Goal: Transaction & Acquisition: Purchase product/service

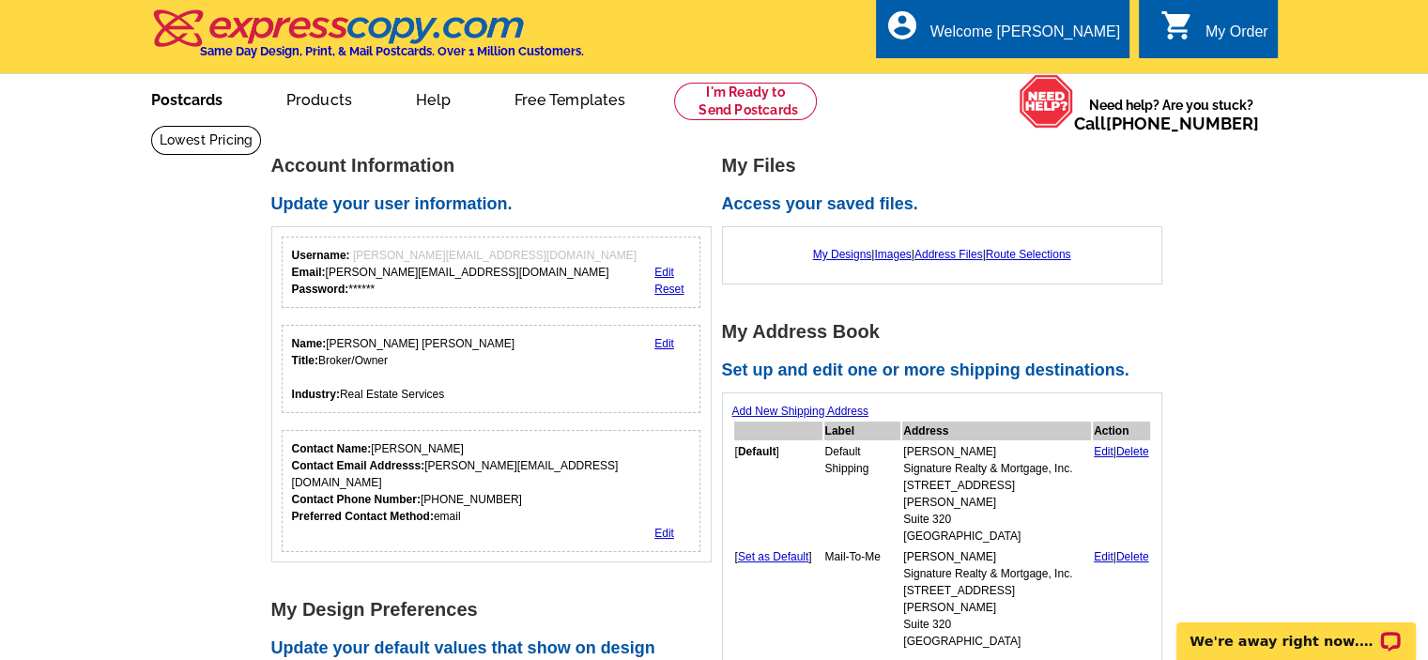
click at [199, 111] on link "Postcards" at bounding box center [186, 98] width 131 height 44
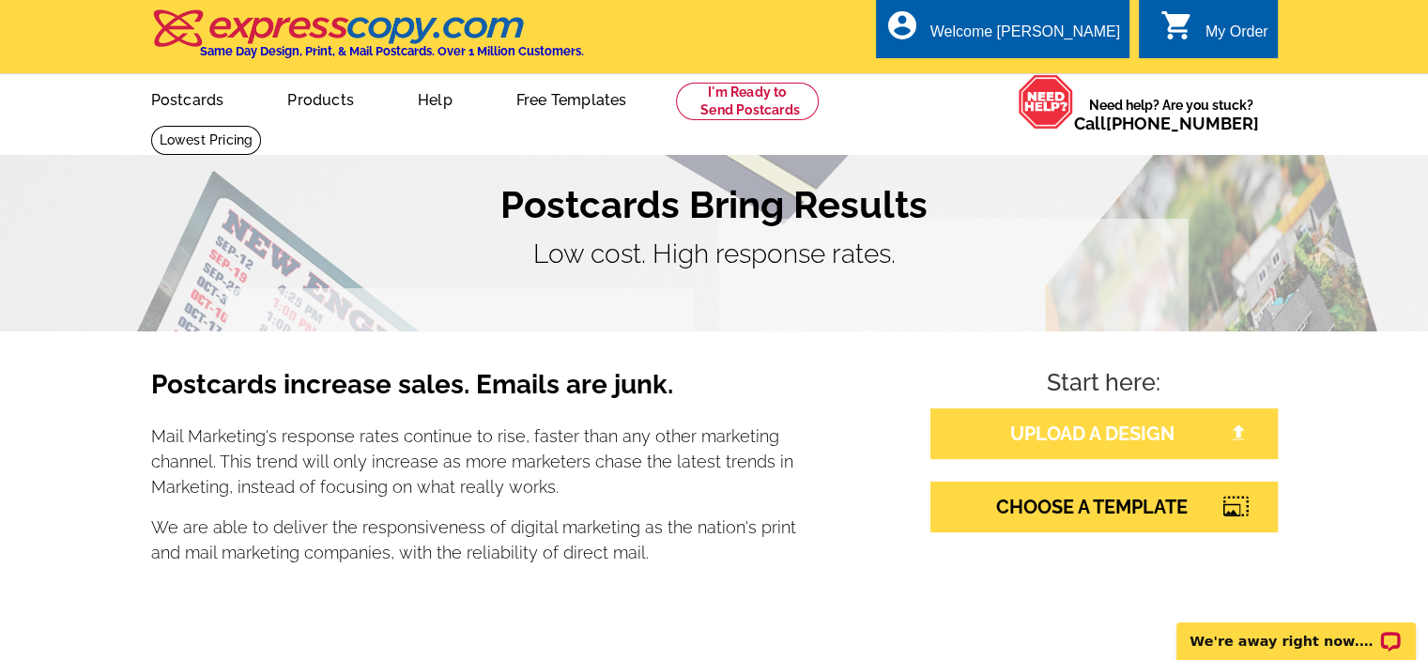
click at [1098, 439] on link "UPLOAD A DESIGN" at bounding box center [1103, 433] width 347 height 51
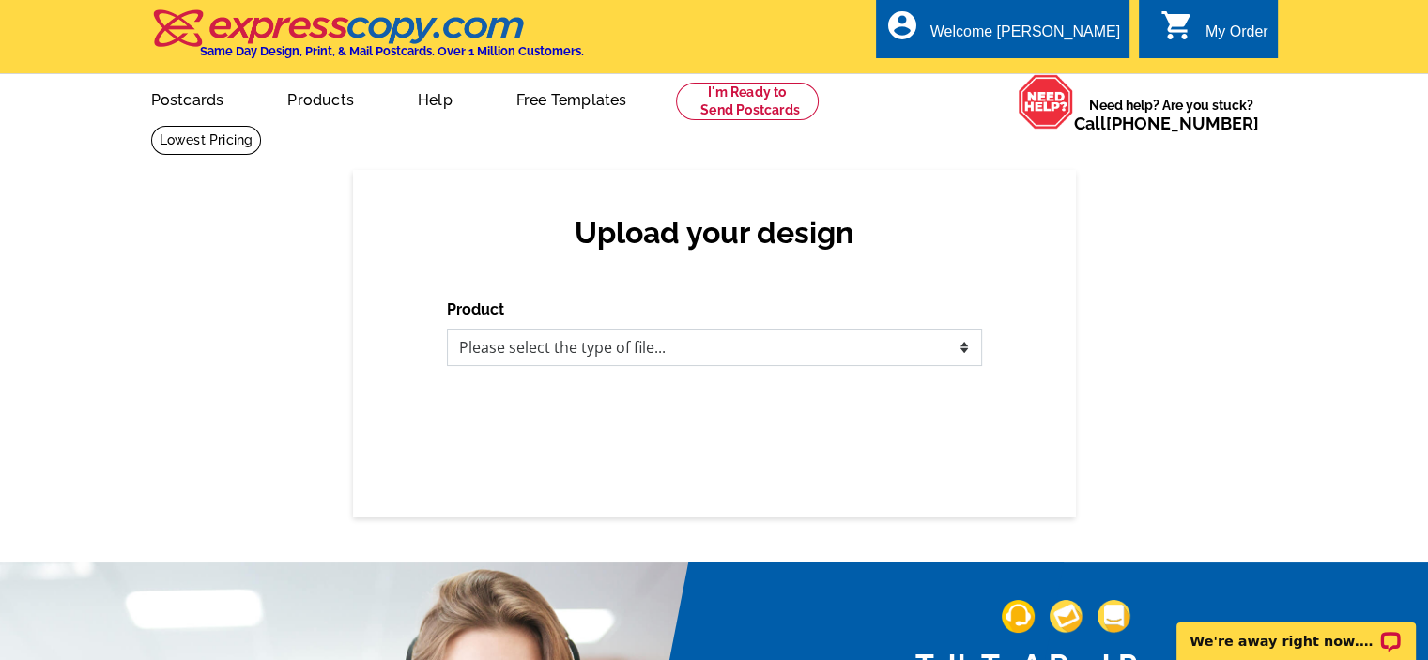
click at [891, 350] on select "Please select the type of file... Postcards Business Cards Letters and flyers G…" at bounding box center [714, 348] width 535 height 38
select select "1"
click at [447, 329] on select "Please select the type of file... Postcards Business Cards Letters and flyers G…" at bounding box center [714, 348] width 535 height 38
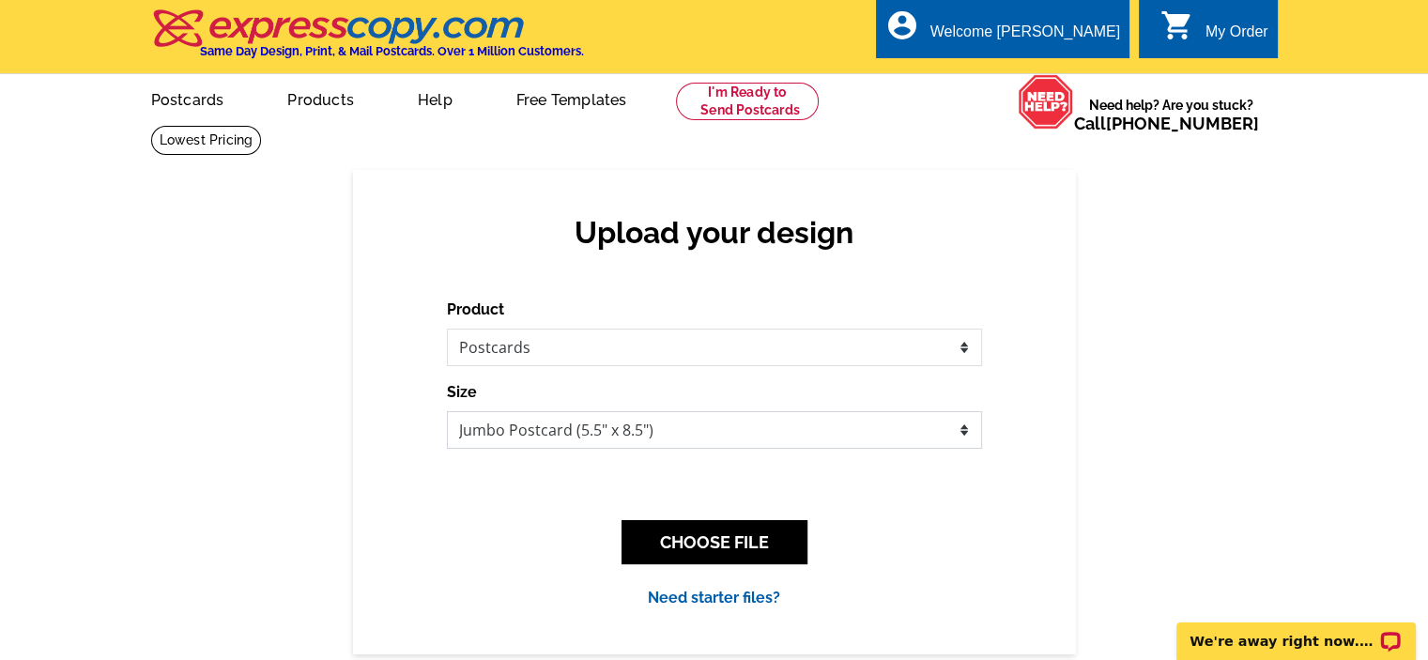
click at [942, 435] on select "Jumbo Postcard (5.5" x 8.5") Regular Postcard (4.25" x 5.6") Panoramic Postcard…" at bounding box center [714, 430] width 535 height 38
click at [447, 412] on select "Jumbo Postcard (5.5" x 8.5") Regular Postcard (4.25" x 5.6") Panoramic Postcard…" at bounding box center [714, 430] width 535 height 38
click at [718, 542] on button "CHOOSE FILE" at bounding box center [714, 542] width 186 height 44
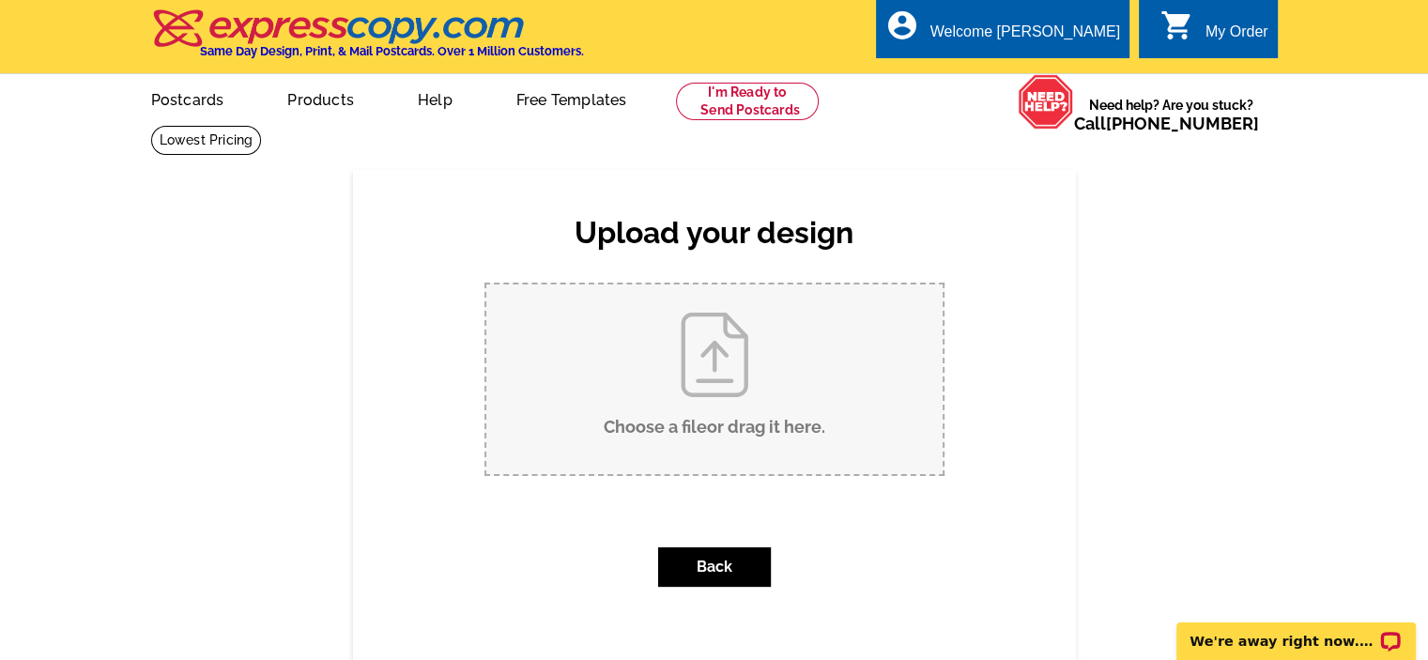
click at [713, 383] on input "Choose a file or drag it here ." at bounding box center [714, 379] width 456 height 190
type input "C:\fakepath\4 ABC Postcard SE2025_image side[1].pub"
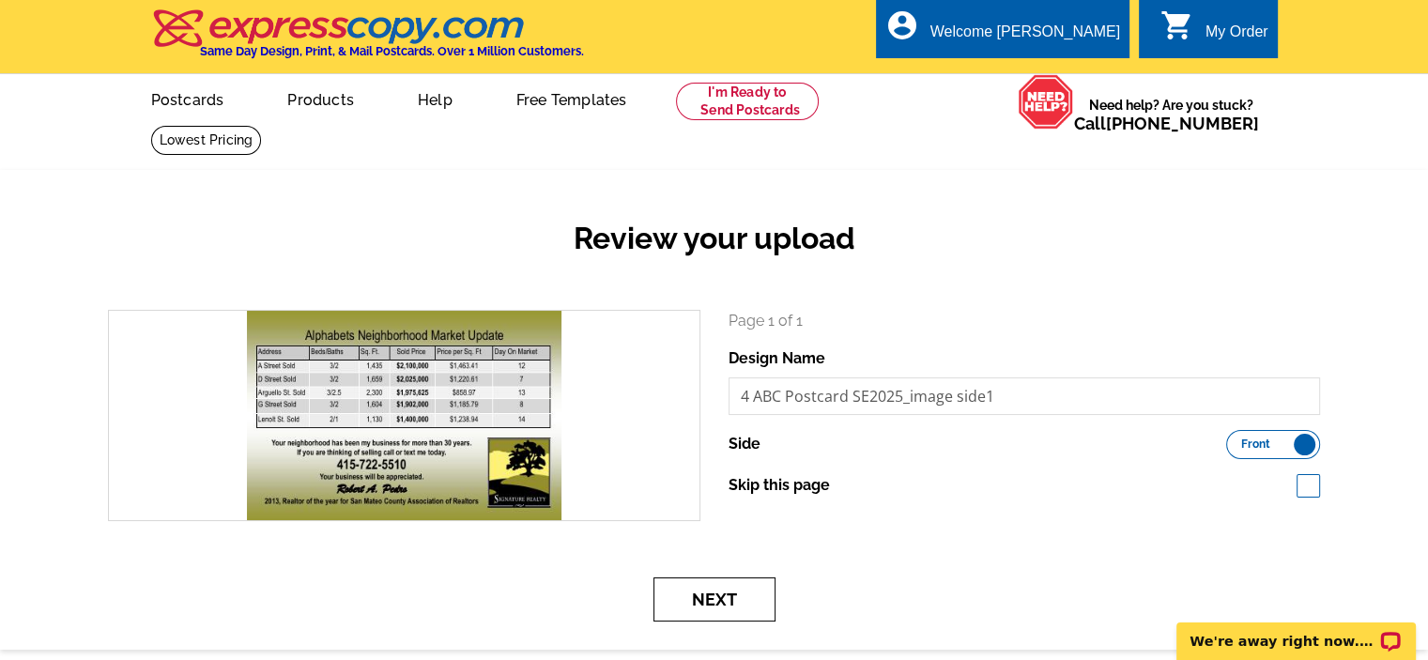
click at [728, 600] on button "Next" at bounding box center [714, 599] width 122 height 44
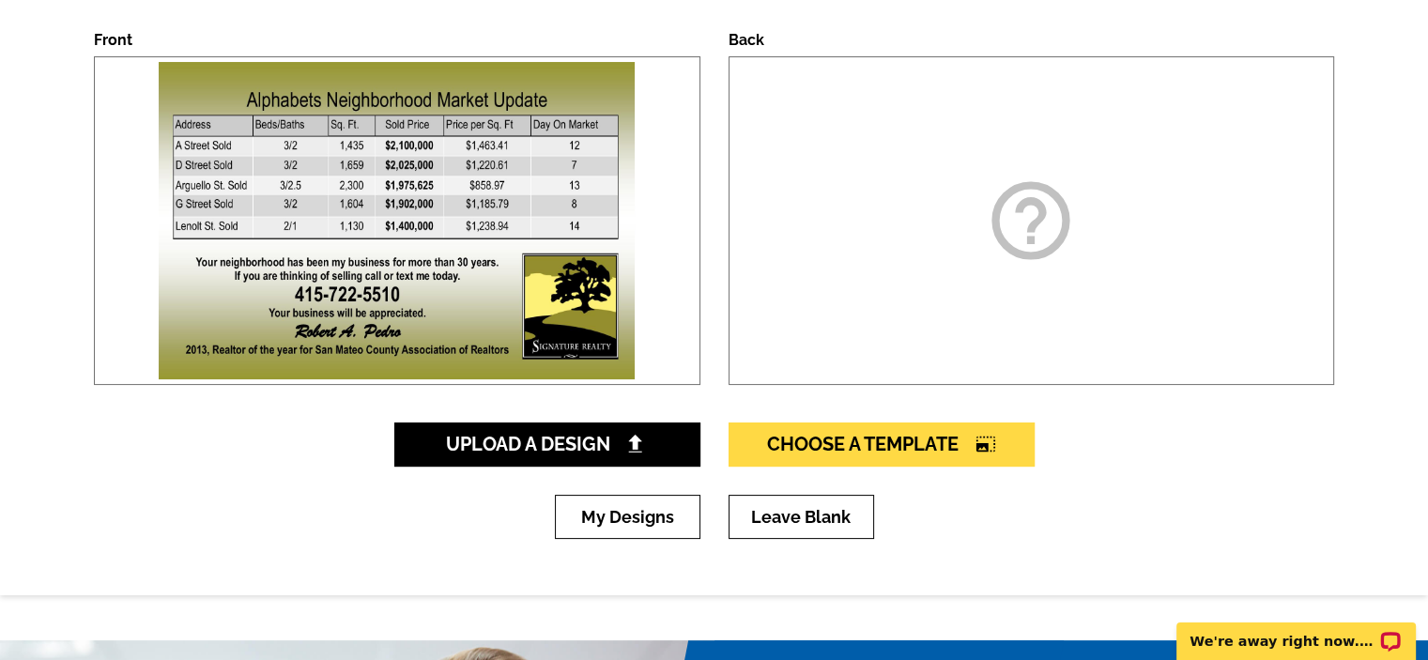
scroll to position [282, 0]
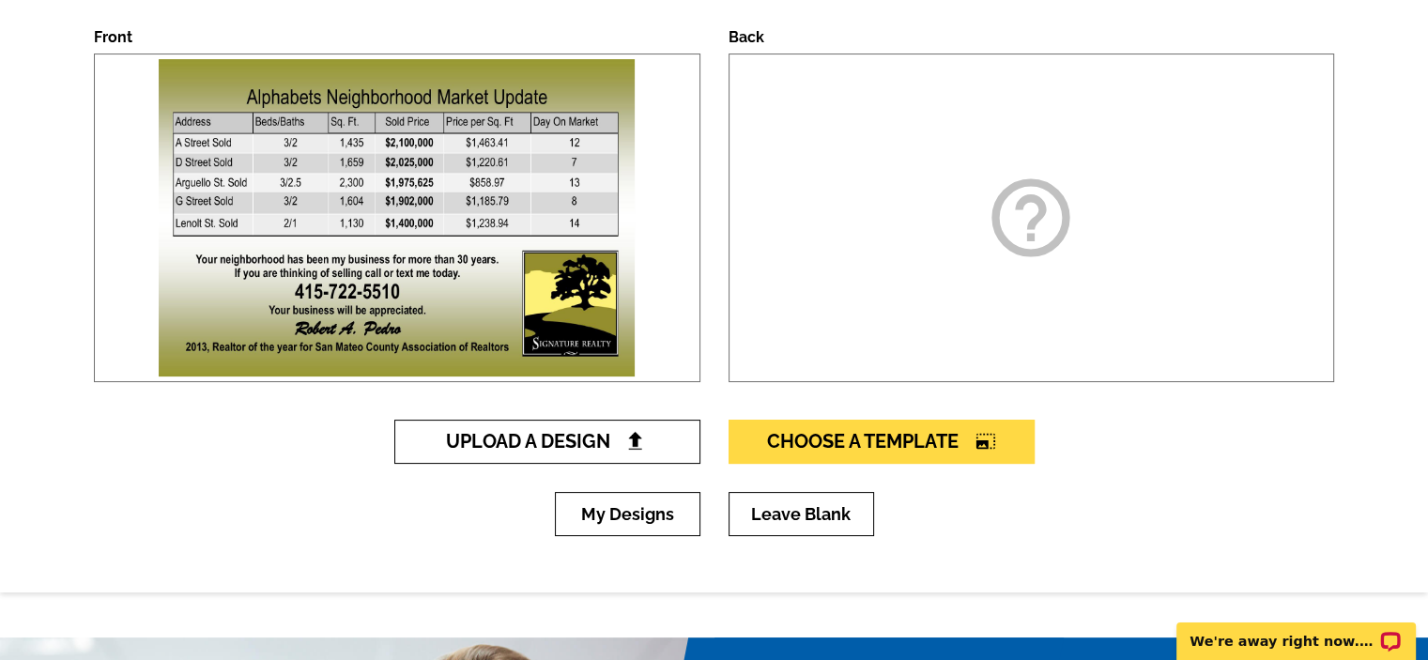
click at [616, 445] on span "Upload A Design" at bounding box center [547, 441] width 202 height 23
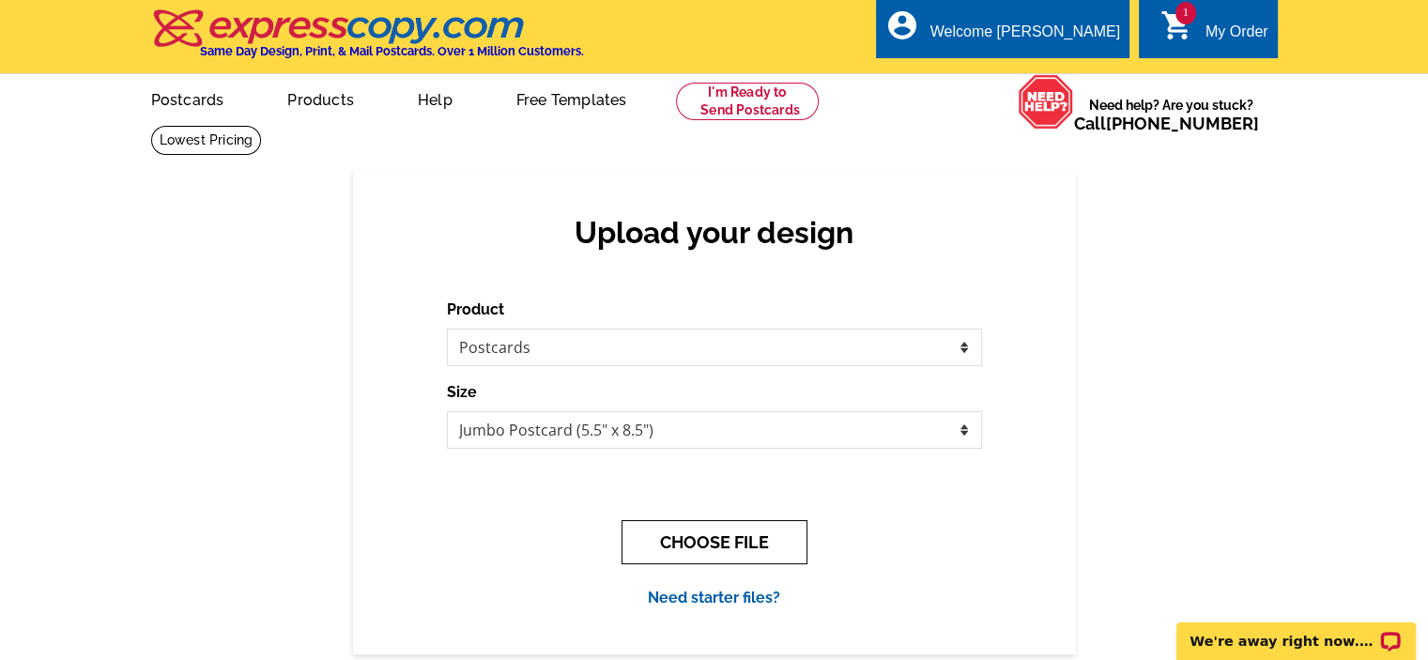
click at [702, 540] on button "CHOOSE FILE" at bounding box center [714, 542] width 186 height 44
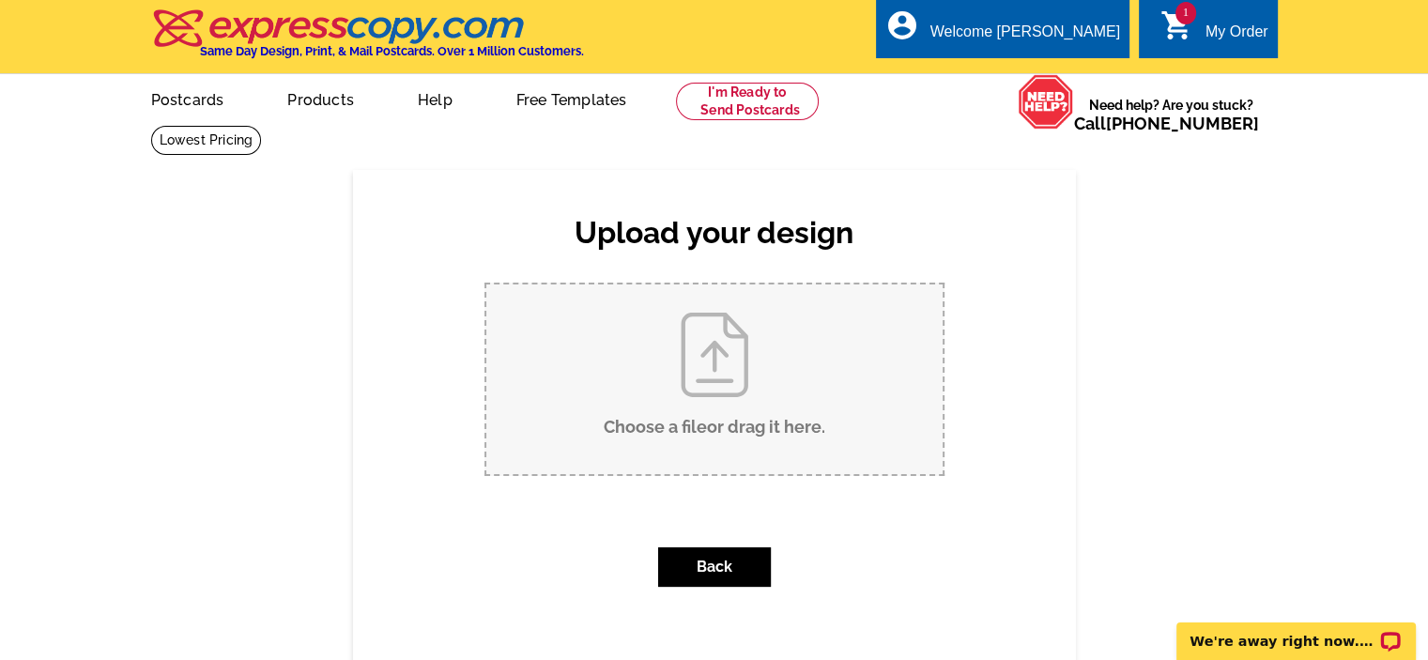
click at [700, 371] on input "Choose a file or drag it here ." at bounding box center [714, 379] width 456 height 190
type input "C:\fakepath\4 ABC Postcard SE2025_postage side[1].pub"
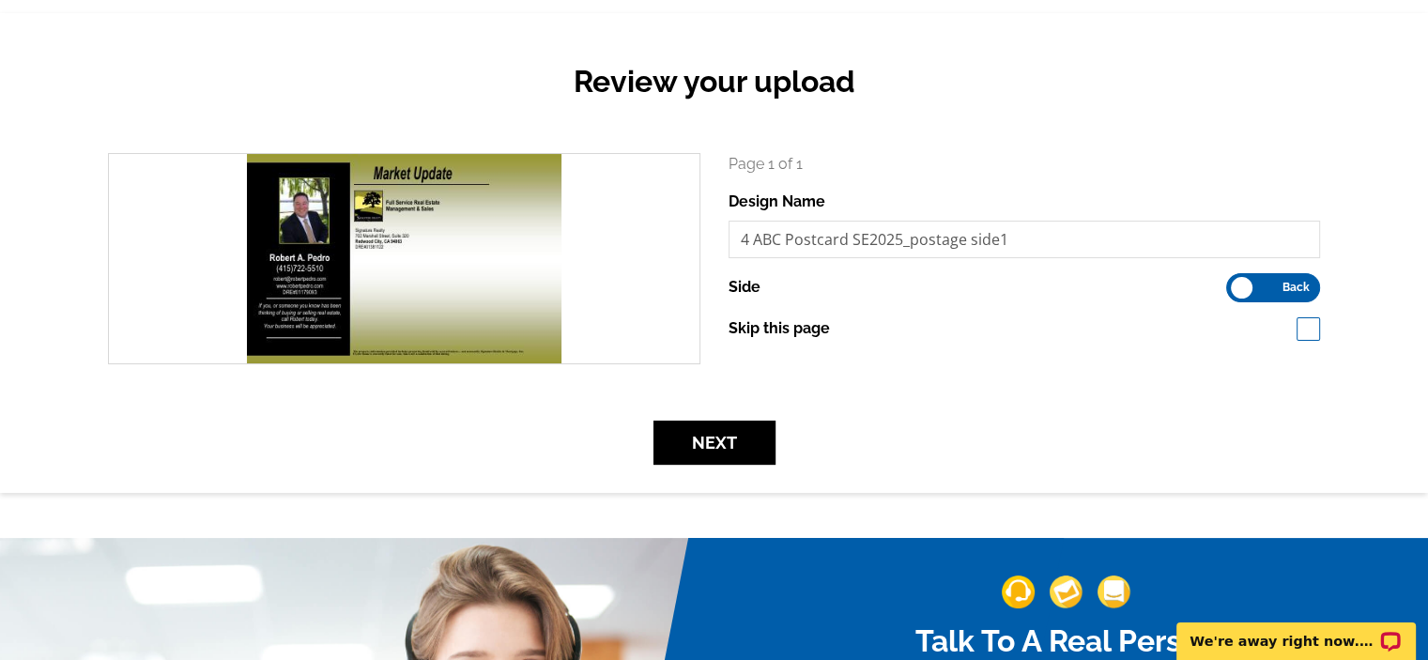
scroll to position [188, 0]
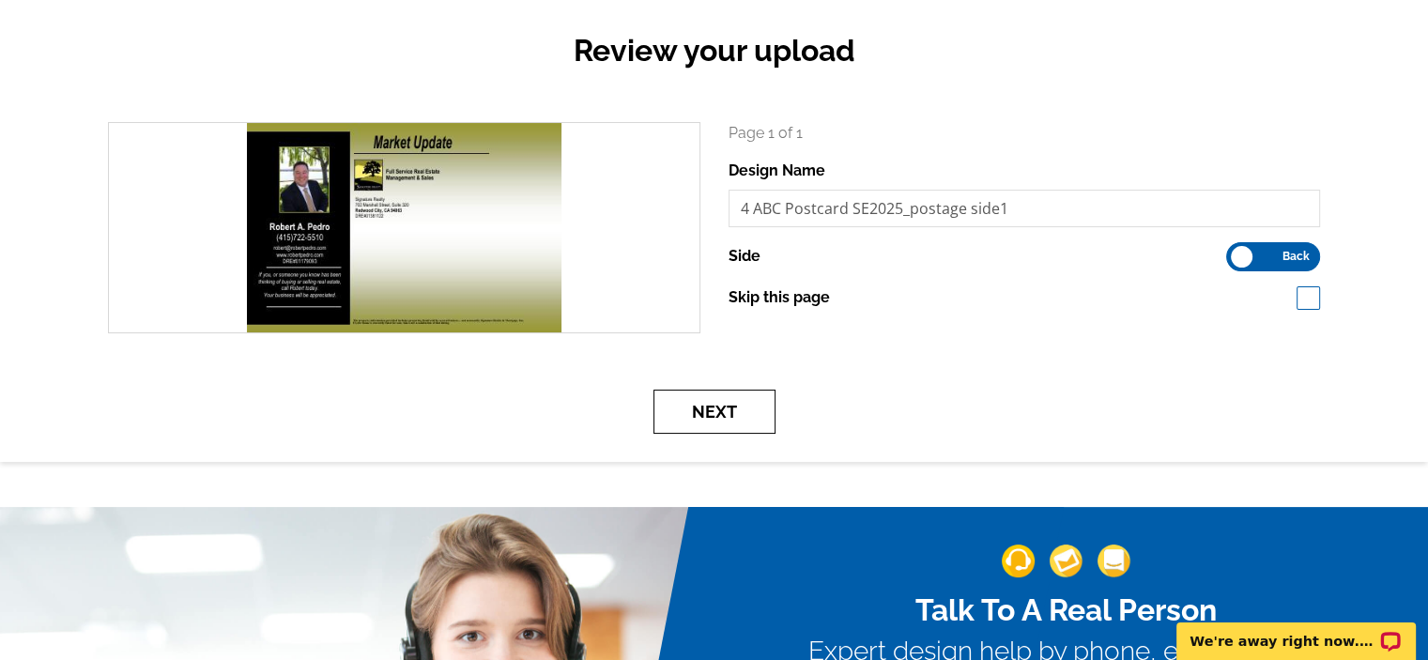
click at [732, 417] on button "Next" at bounding box center [714, 412] width 122 height 44
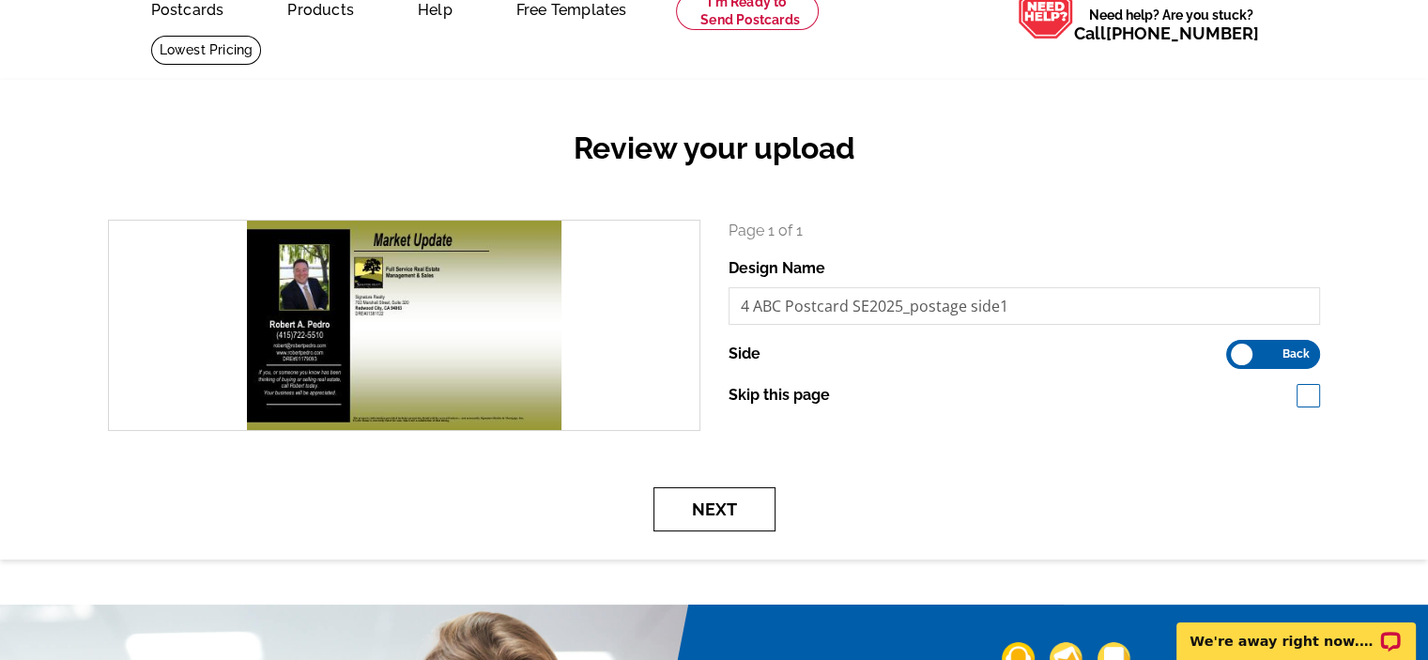
scroll to position [0, 0]
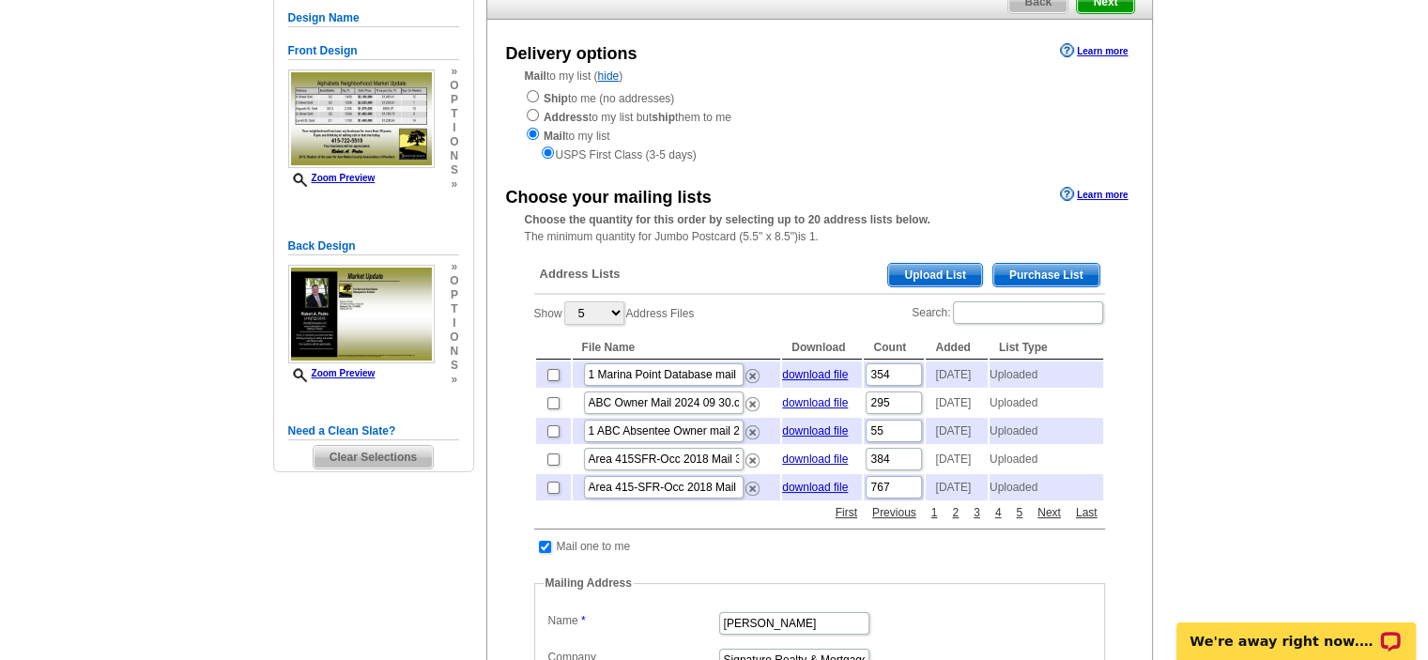
scroll to position [188, 0]
click at [552, 408] on input "checkbox" at bounding box center [553, 402] width 12 height 12
checkbox input "true"
click at [550, 436] on input "checkbox" at bounding box center [553, 430] width 12 height 12
checkbox input "true"
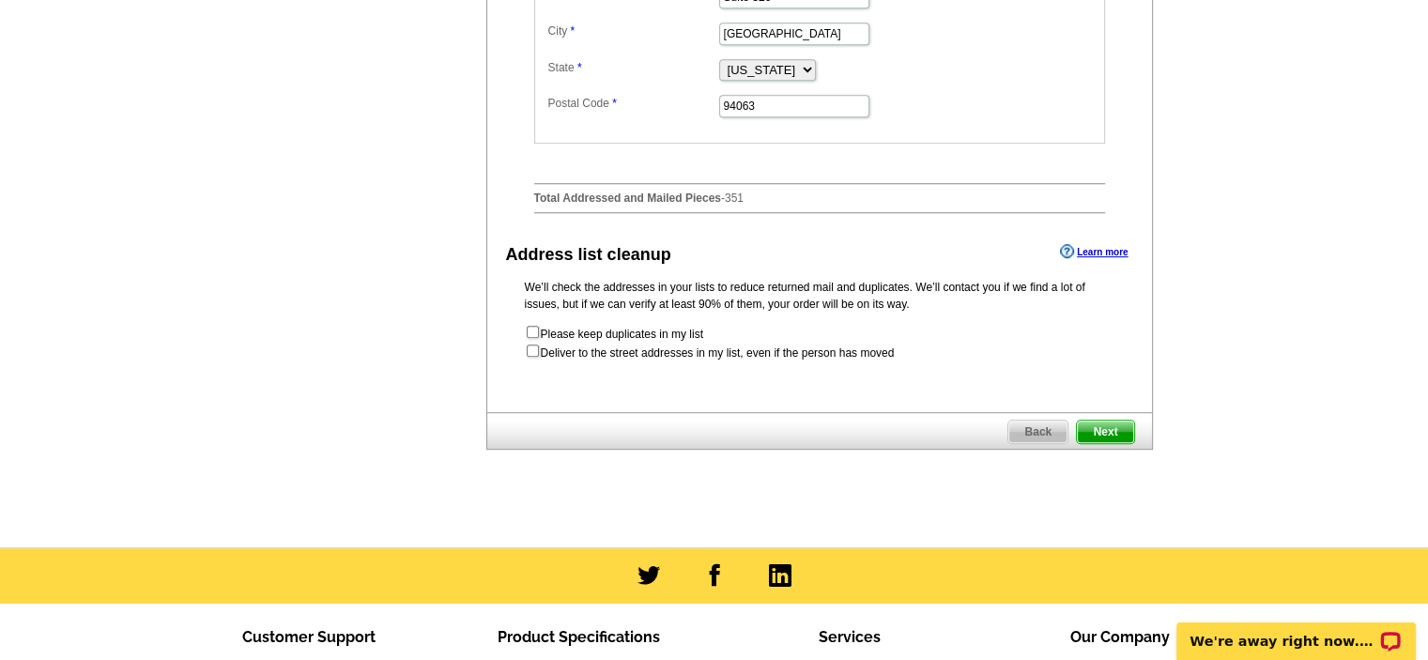
scroll to position [939, 0]
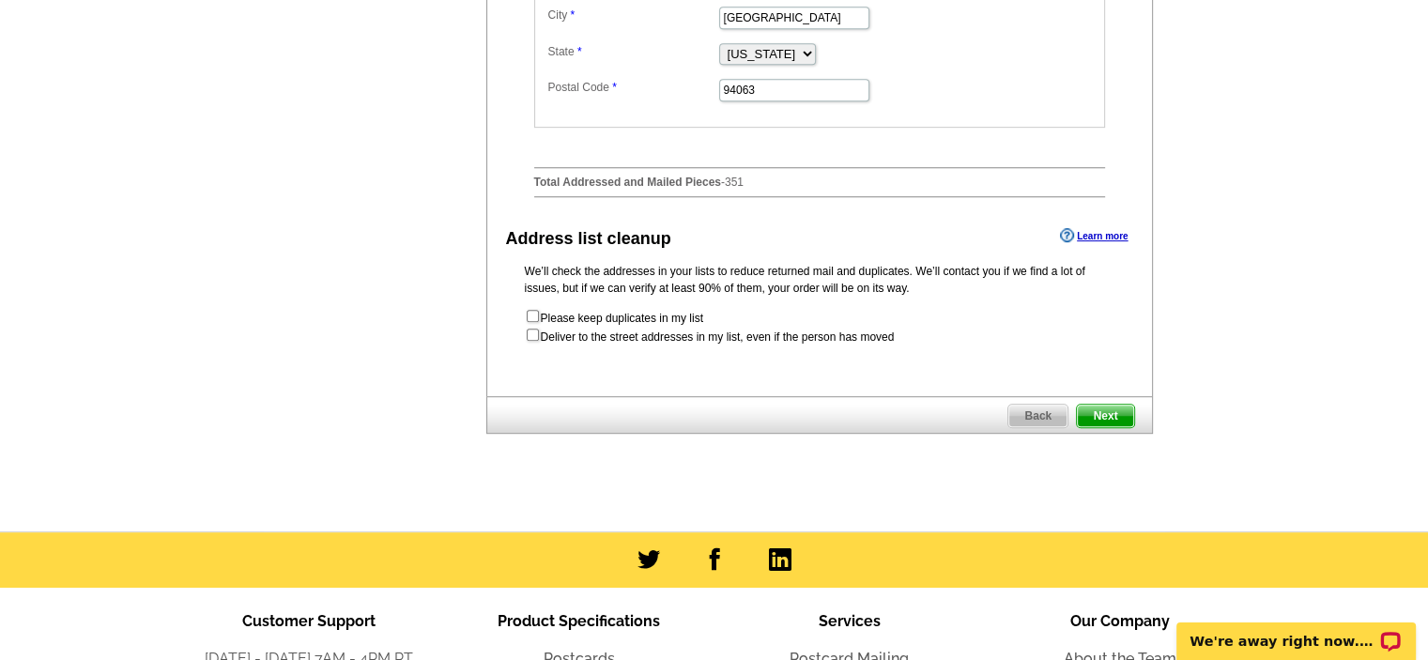
click at [1104, 427] on span "Next" at bounding box center [1105, 416] width 56 height 23
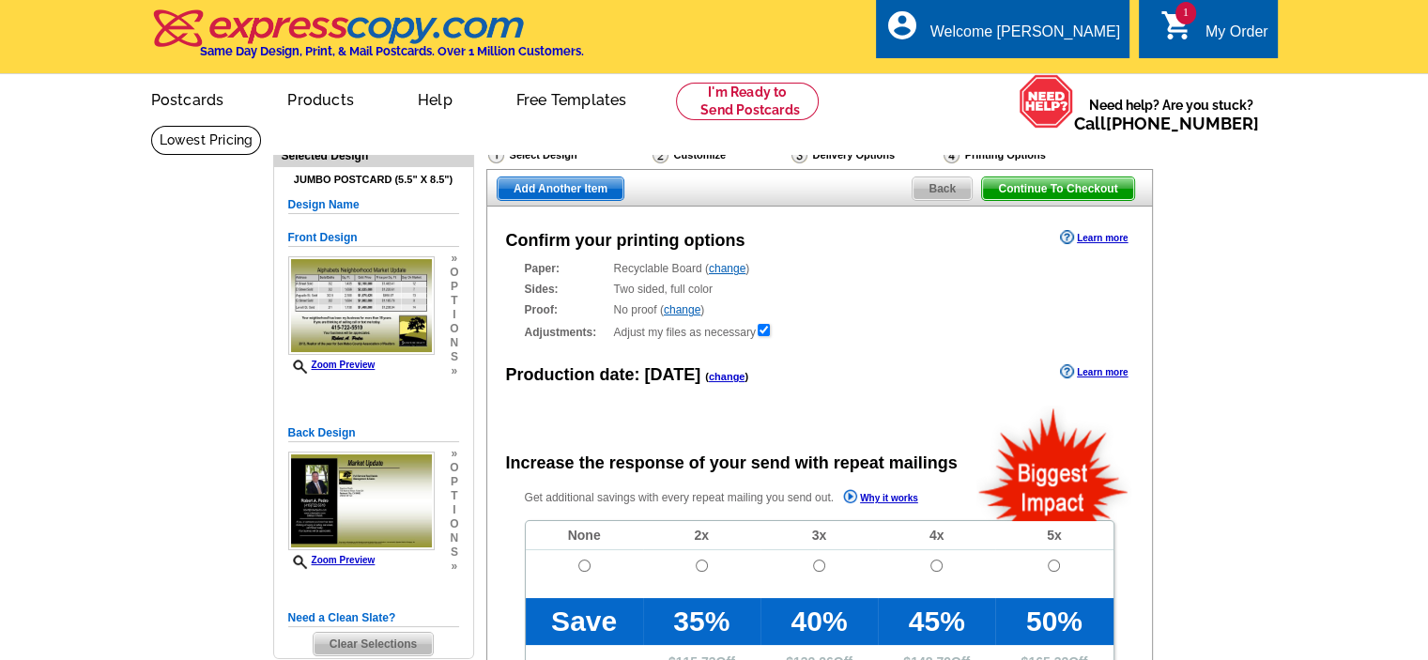
radio input "false"
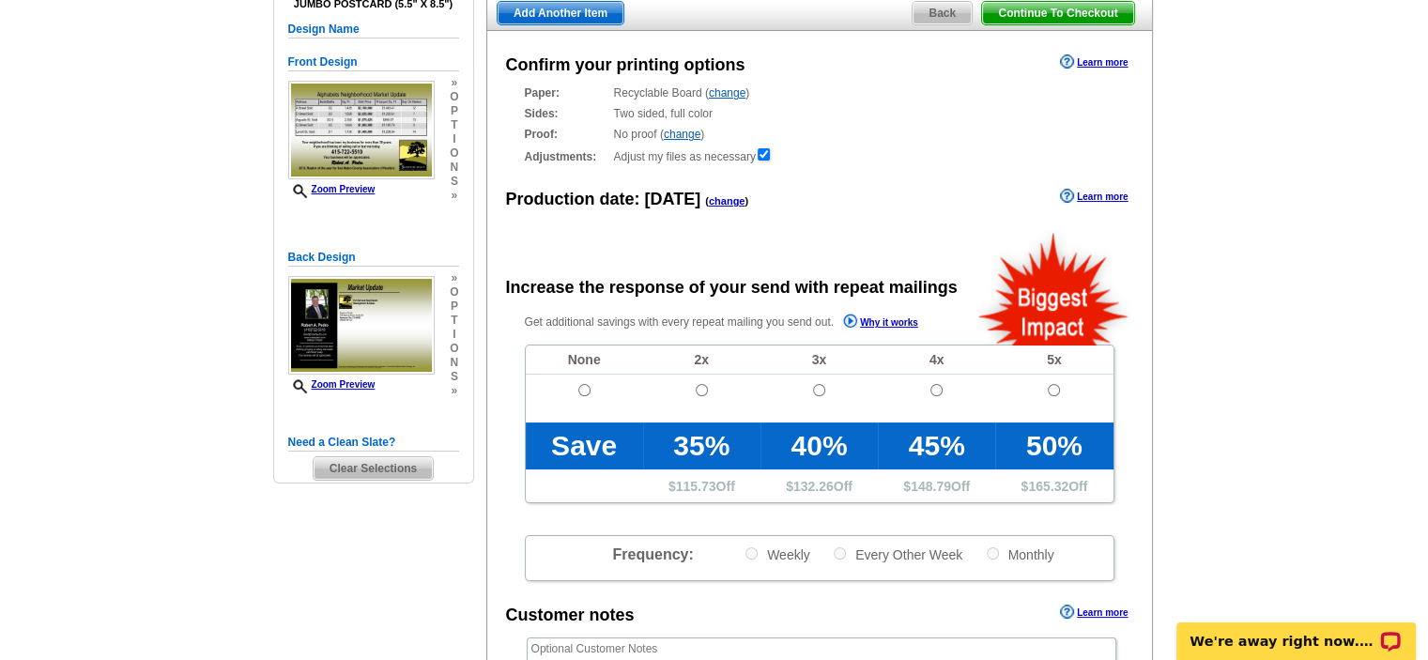
scroll to position [282, 0]
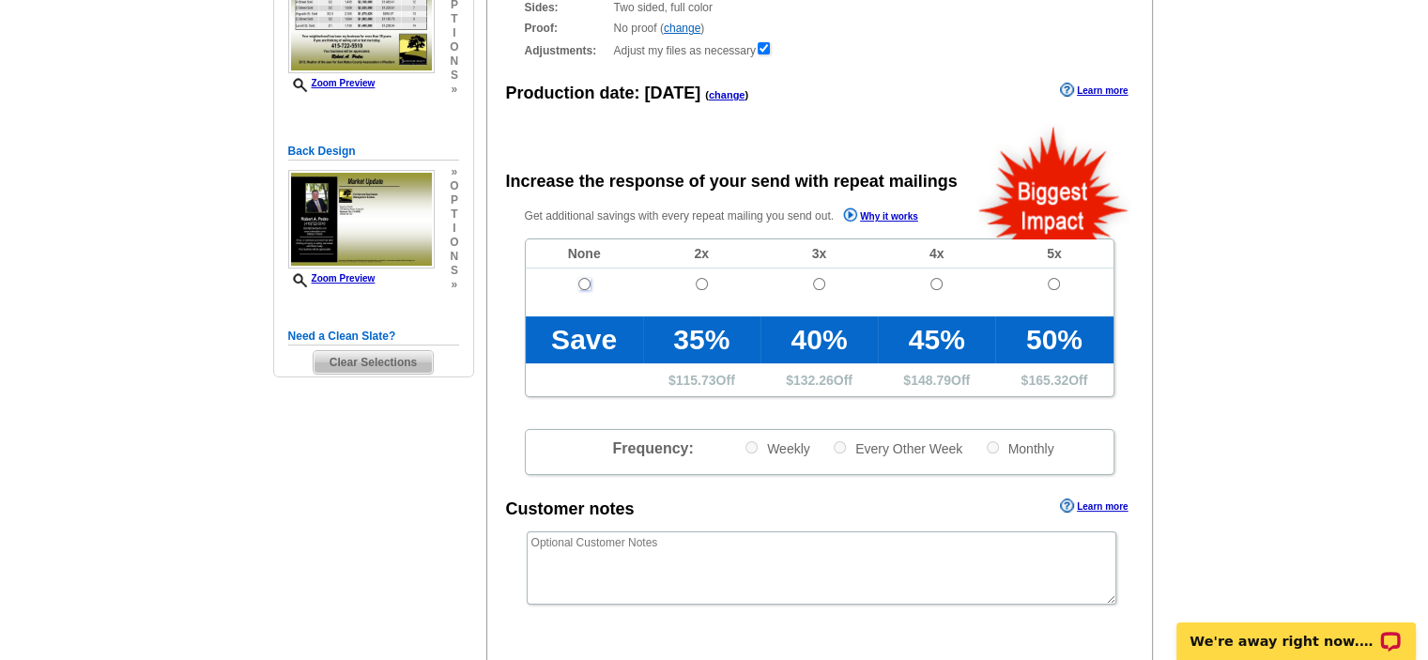
click at [581, 282] on input "radio" at bounding box center [584, 284] width 12 height 12
radio input "true"
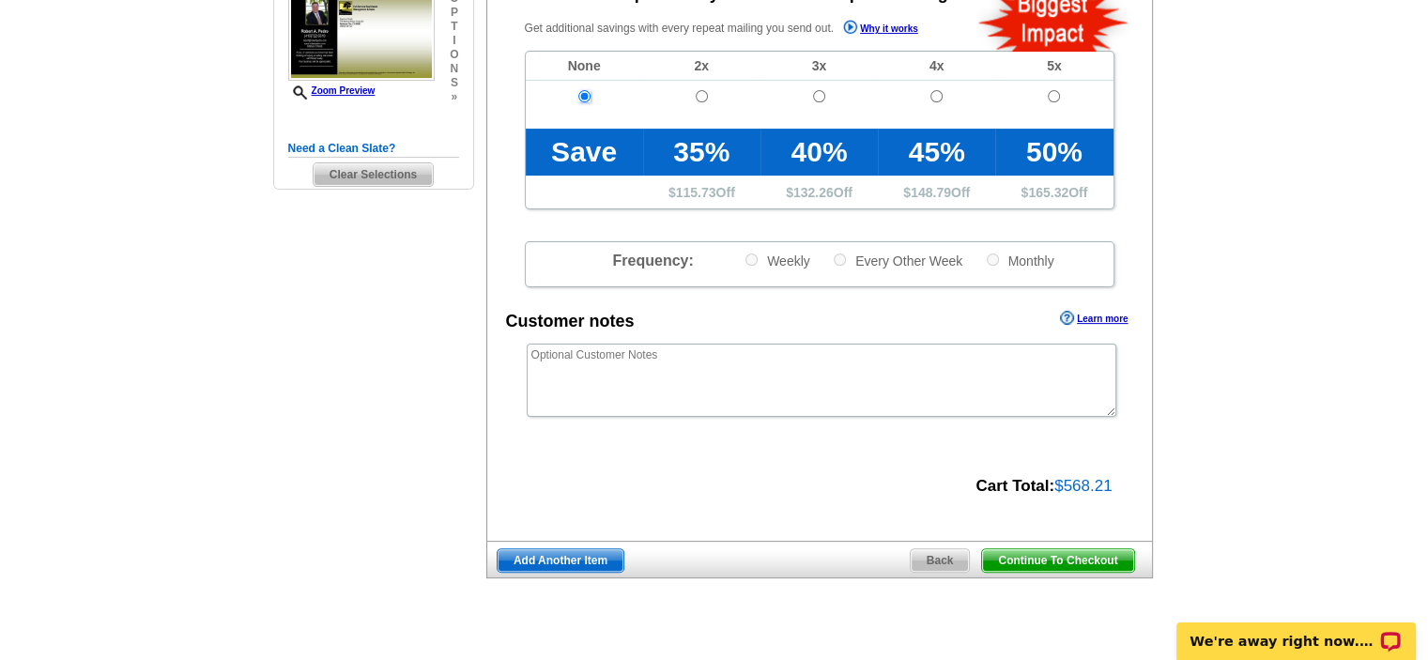
scroll to position [563, 0]
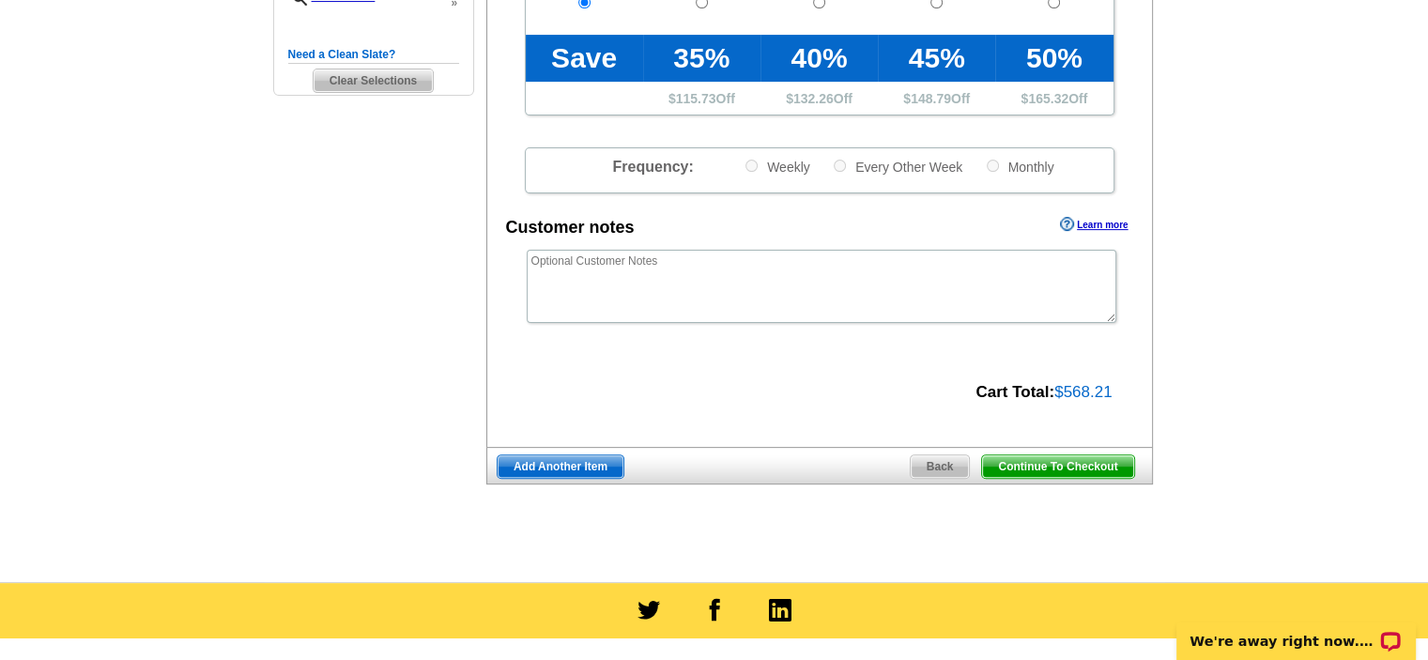
click at [596, 468] on span "Add Another Item" at bounding box center [560, 466] width 126 height 23
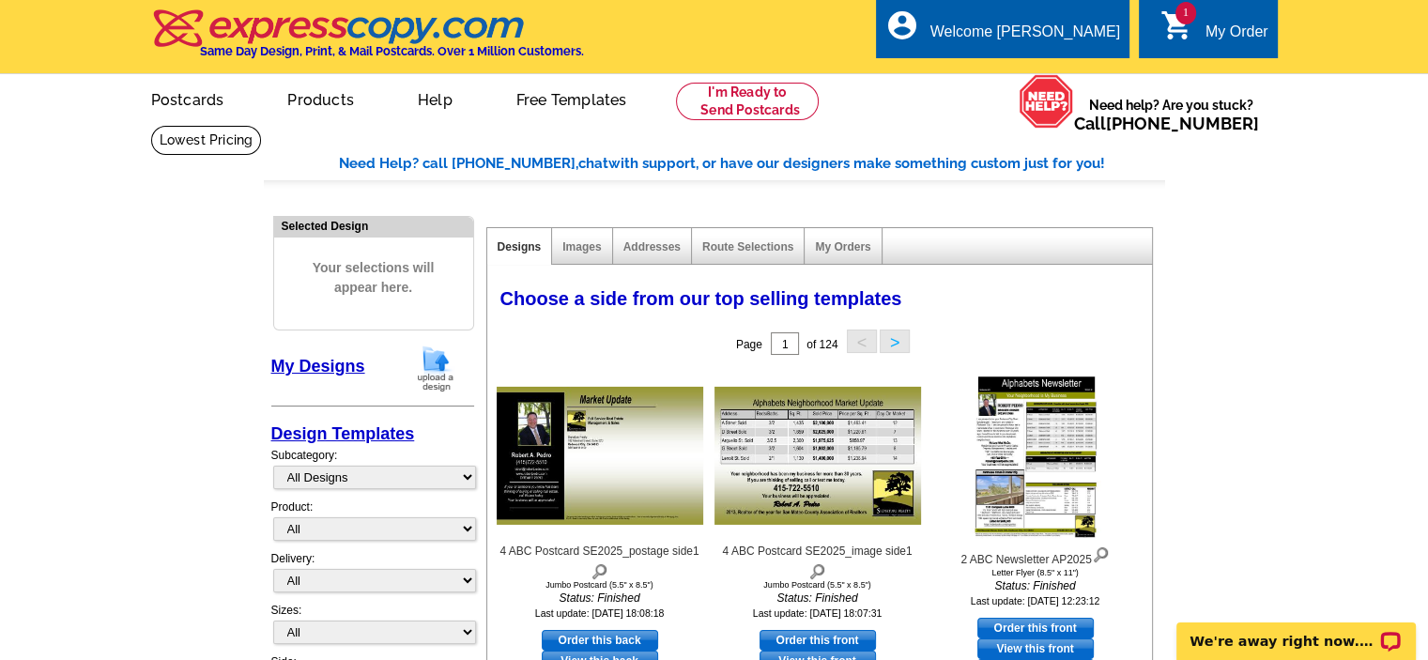
click at [436, 371] on img at bounding box center [435, 368] width 49 height 48
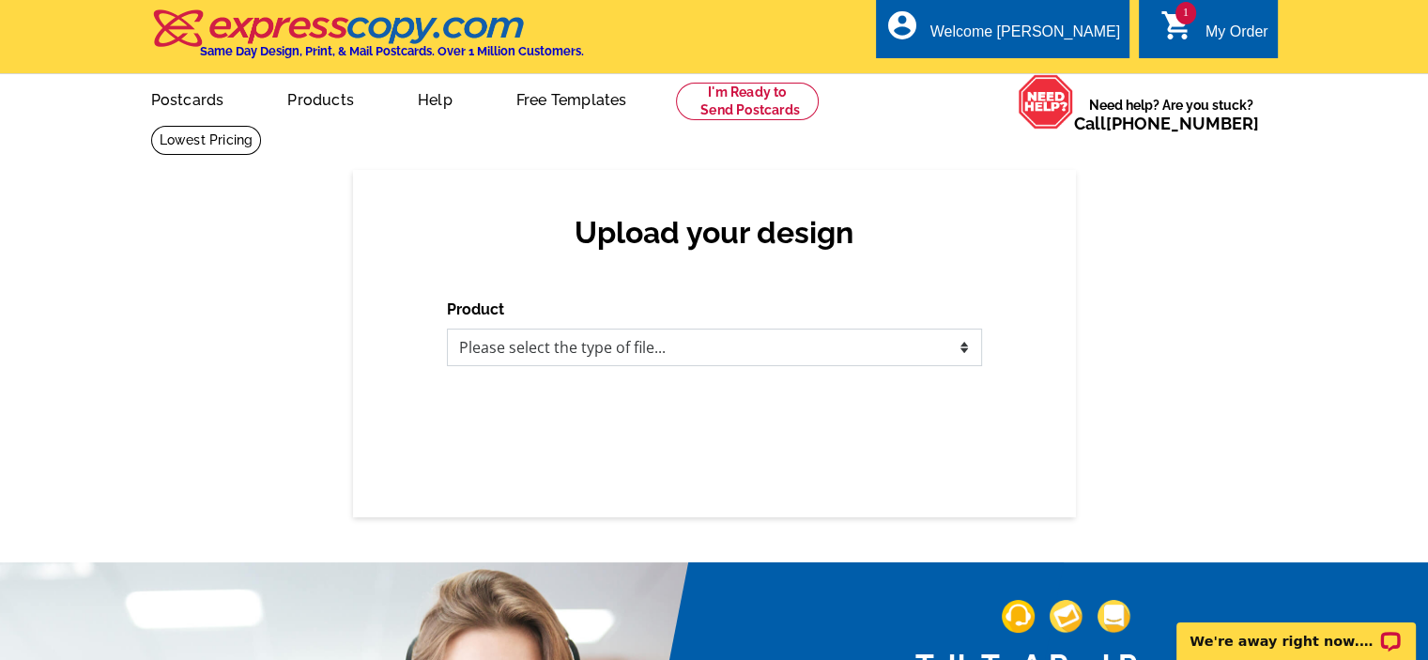
click at [961, 354] on select "Please select the type of file... Postcards Business Cards Letters and flyers G…" at bounding box center [714, 348] width 535 height 38
select select "2"
click at [447, 329] on select "Please select the type of file... Postcards Business Cards Letters and flyers G…" at bounding box center [714, 348] width 535 height 38
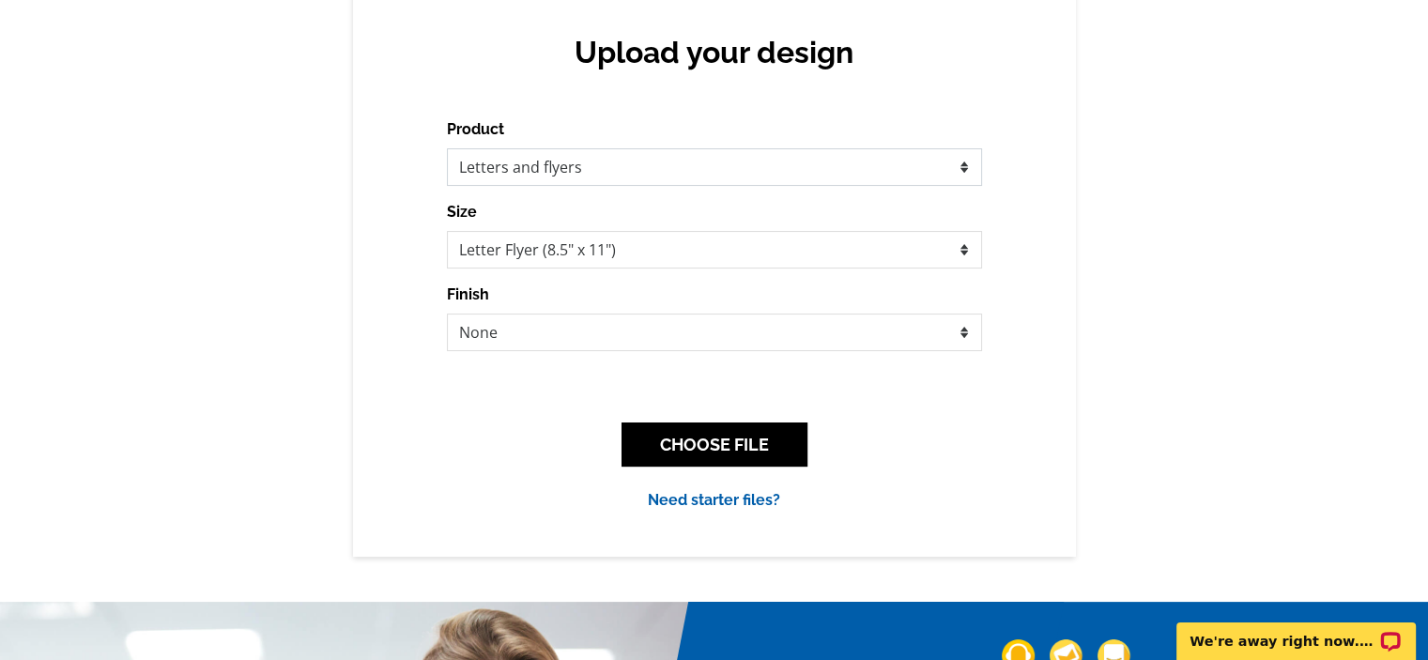
scroll to position [188, 0]
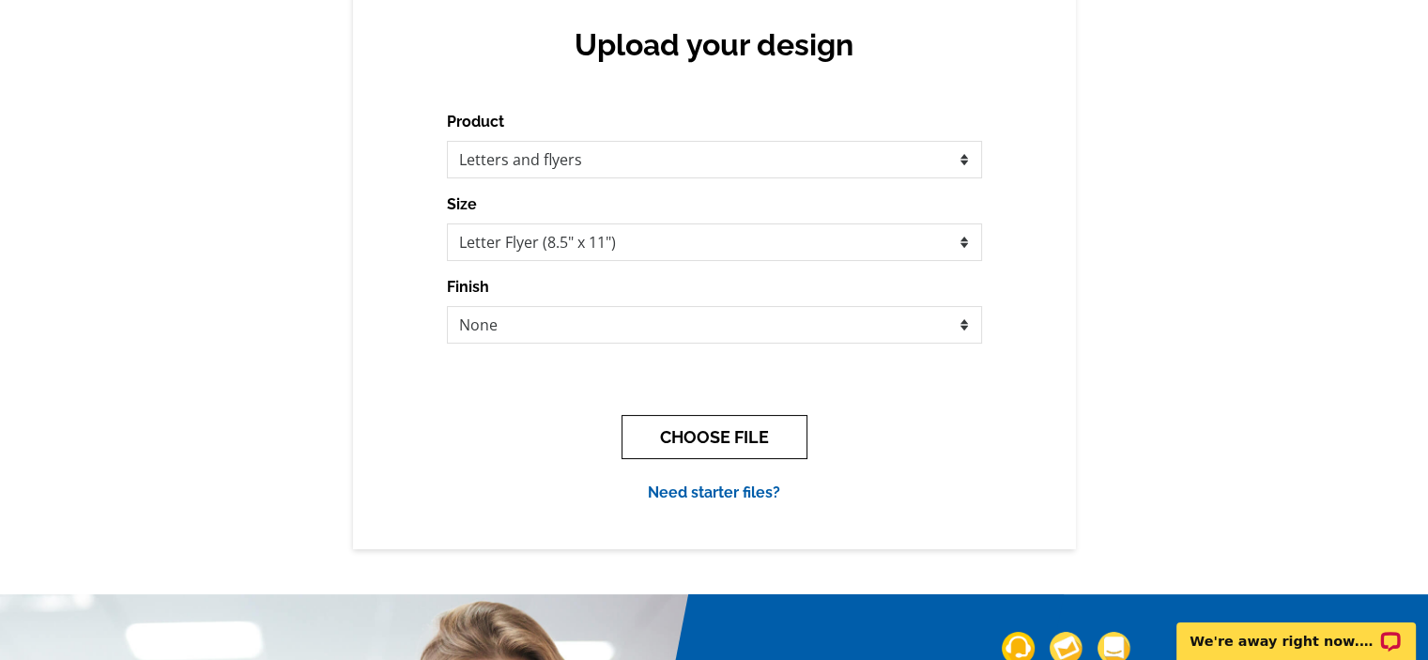
click at [755, 439] on button "CHOOSE FILE" at bounding box center [714, 437] width 186 height 44
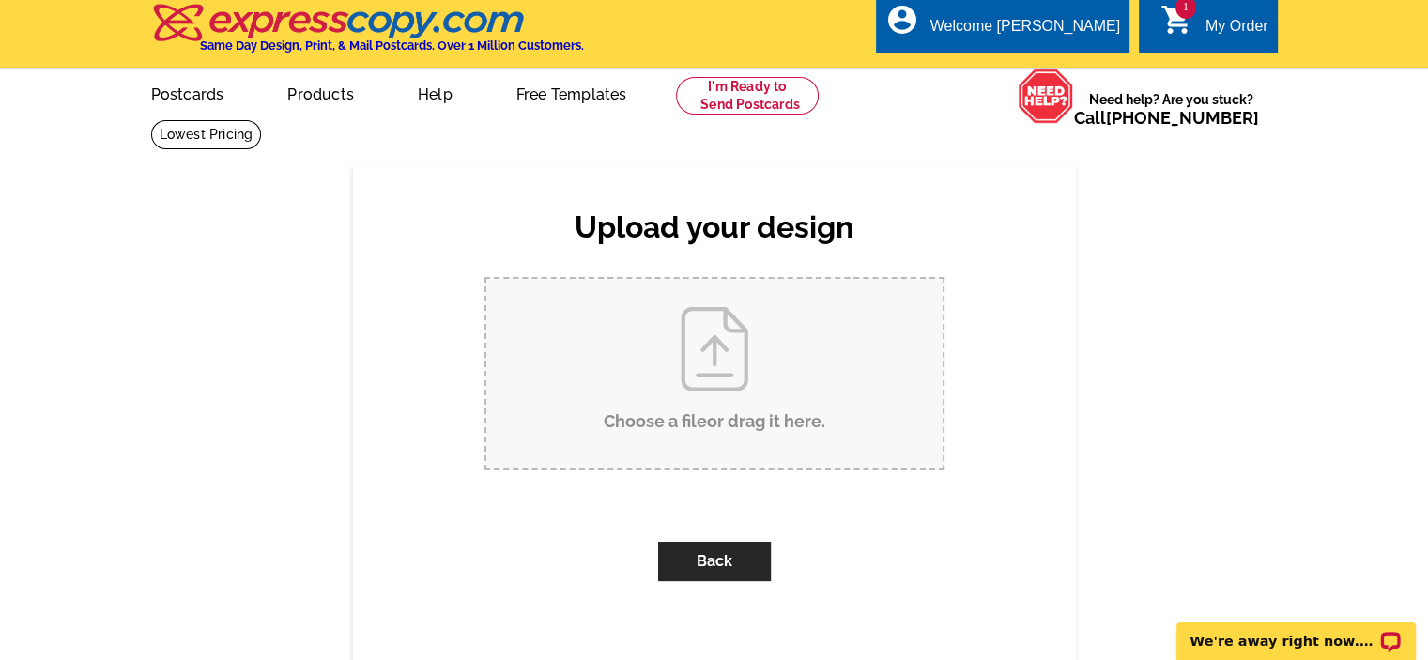
scroll to position [0, 0]
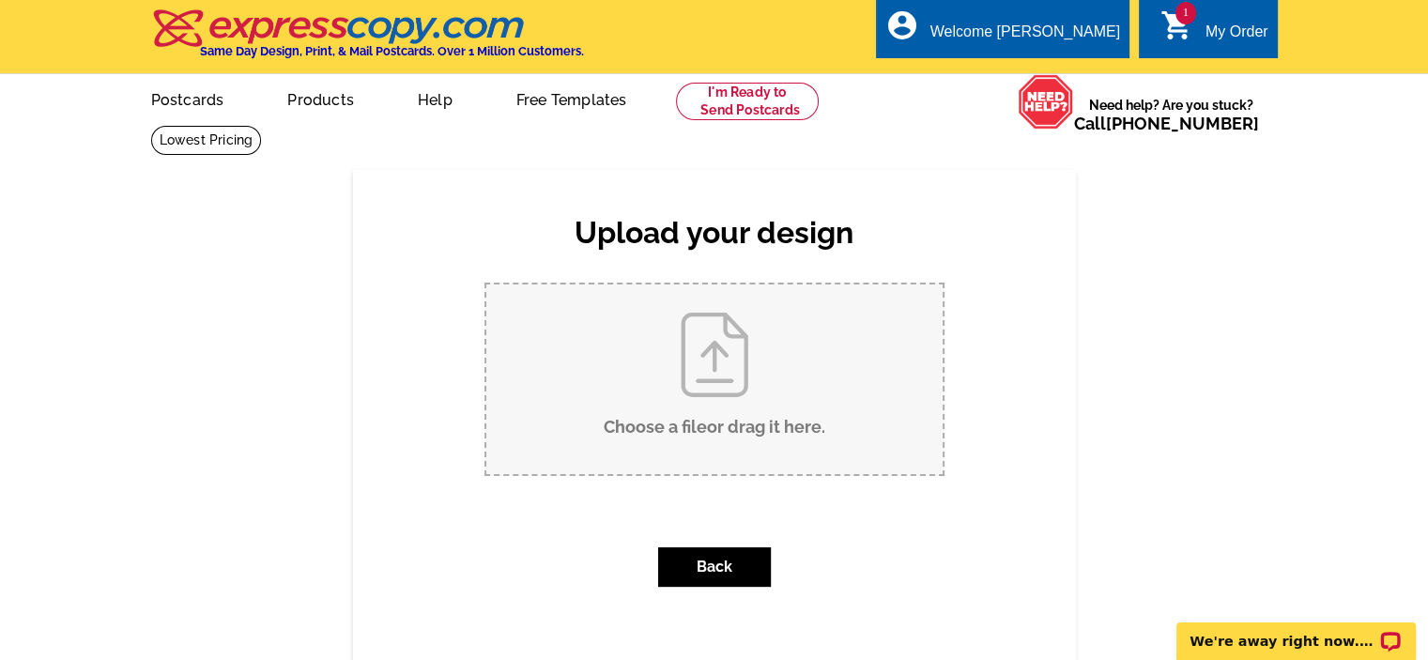
click at [722, 363] on input "Choose a file or drag it here ." at bounding box center [714, 379] width 456 height 190
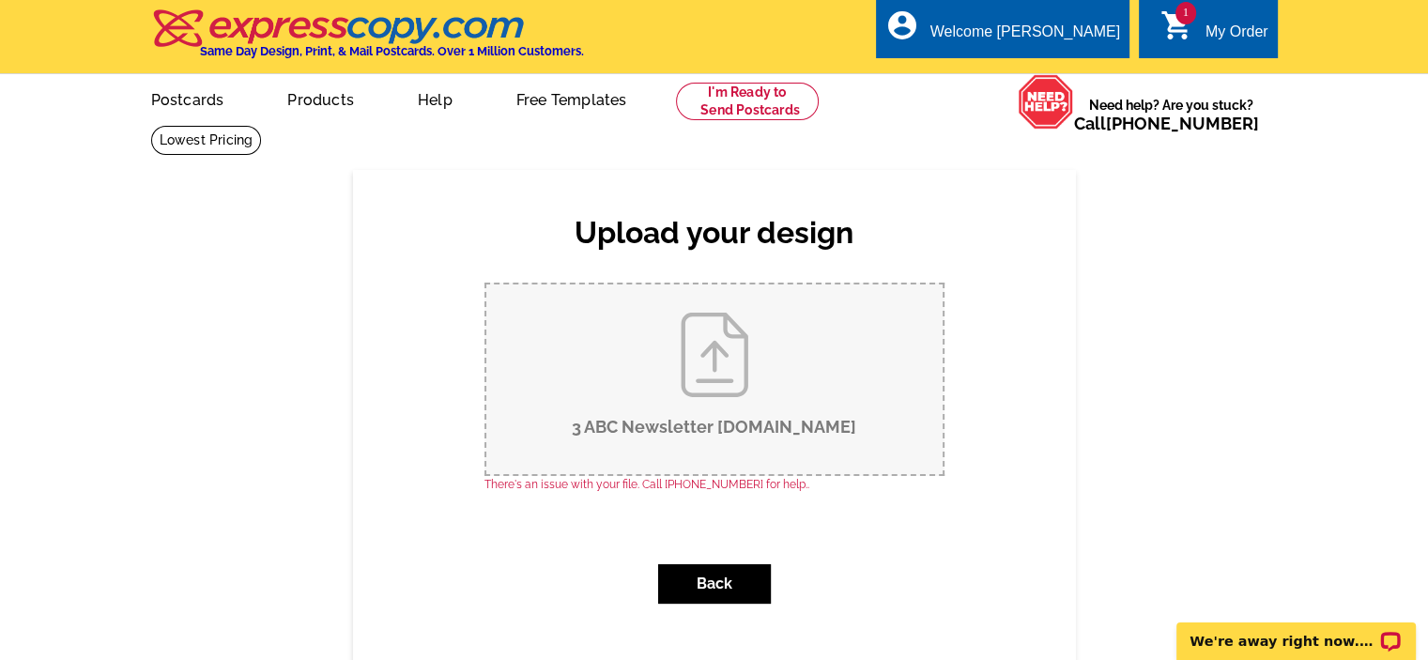
click at [708, 365] on input "3 ABC Newsletter [DOMAIN_NAME]" at bounding box center [714, 379] width 456 height 190
click at [696, 372] on input "3 ABC Newsletter [DOMAIN_NAME]" at bounding box center [714, 379] width 456 height 190
type input "C:\fakepath\3 ABC Newsletter OC2025.pdf"
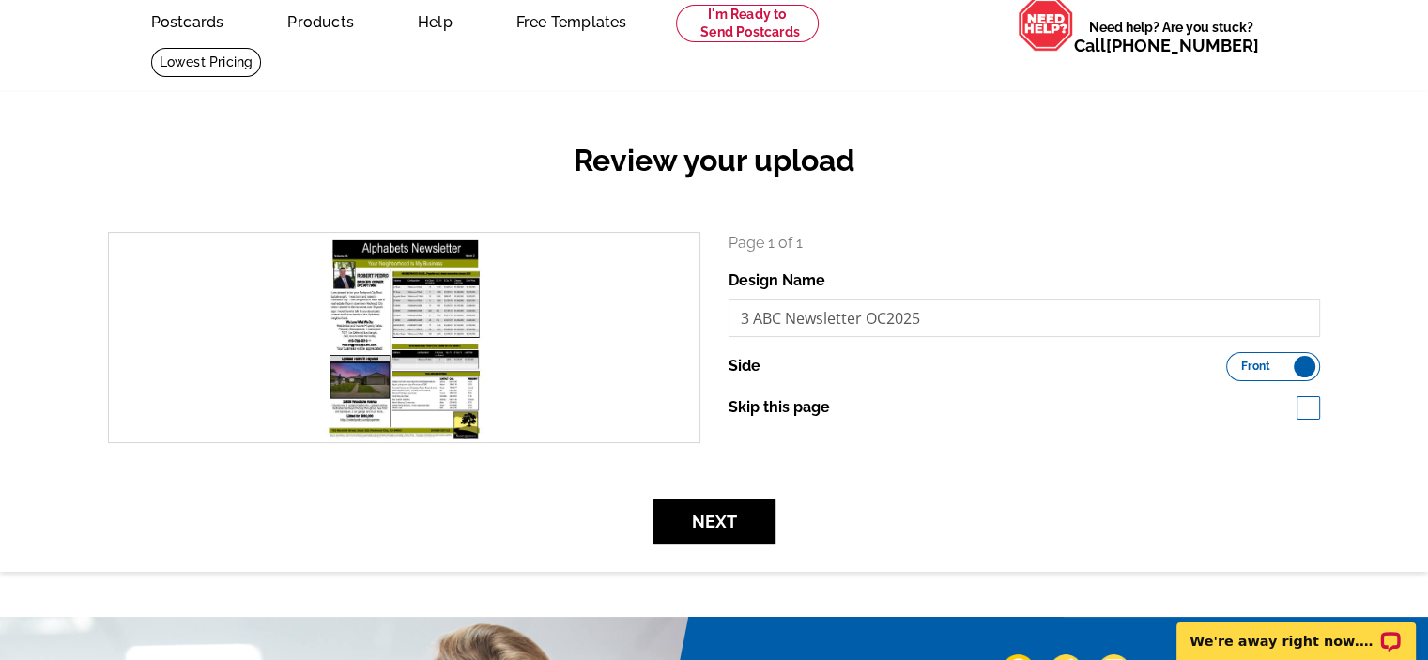
scroll to position [94, 0]
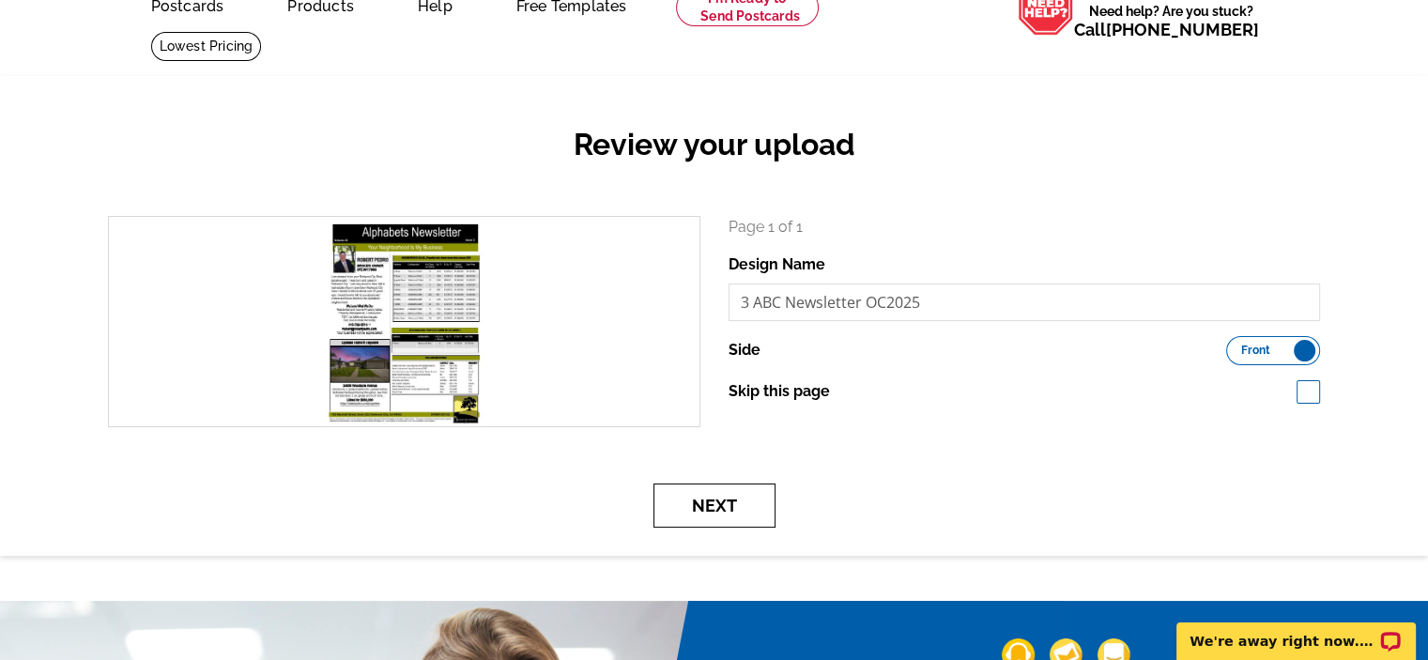
click at [735, 506] on button "Next" at bounding box center [714, 505] width 122 height 44
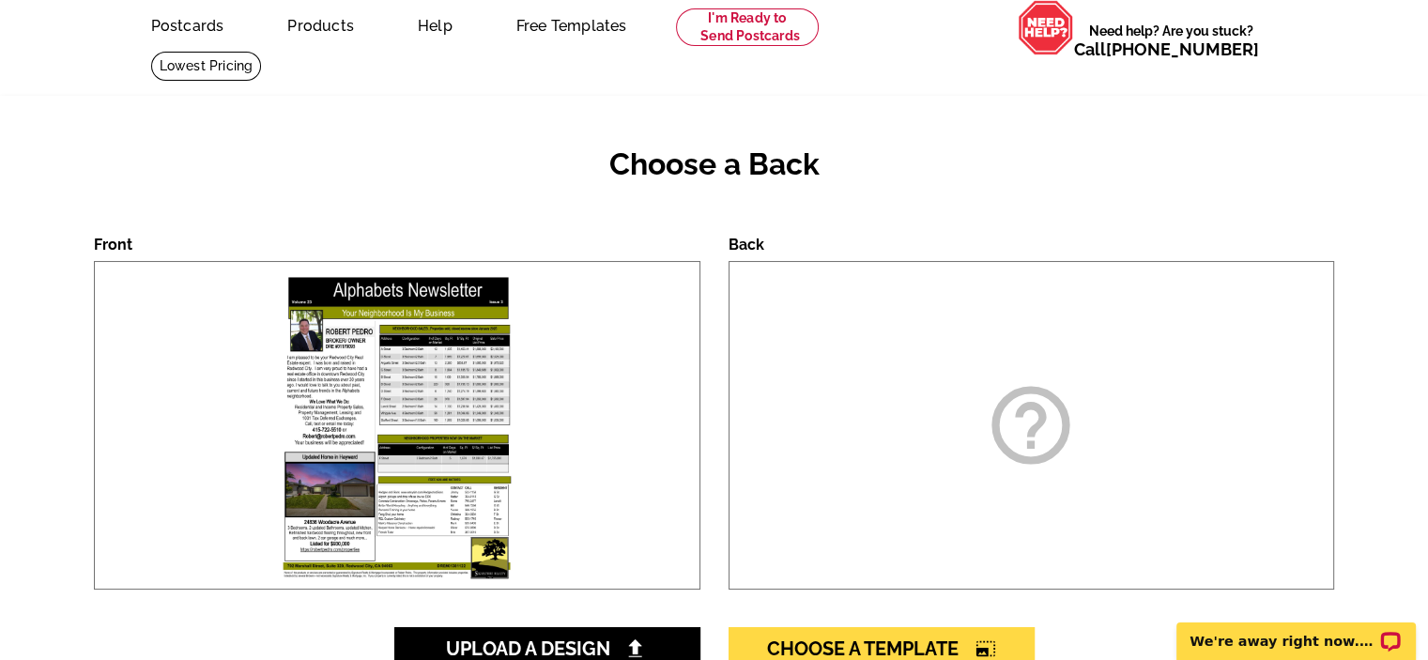
scroll to position [188, 0]
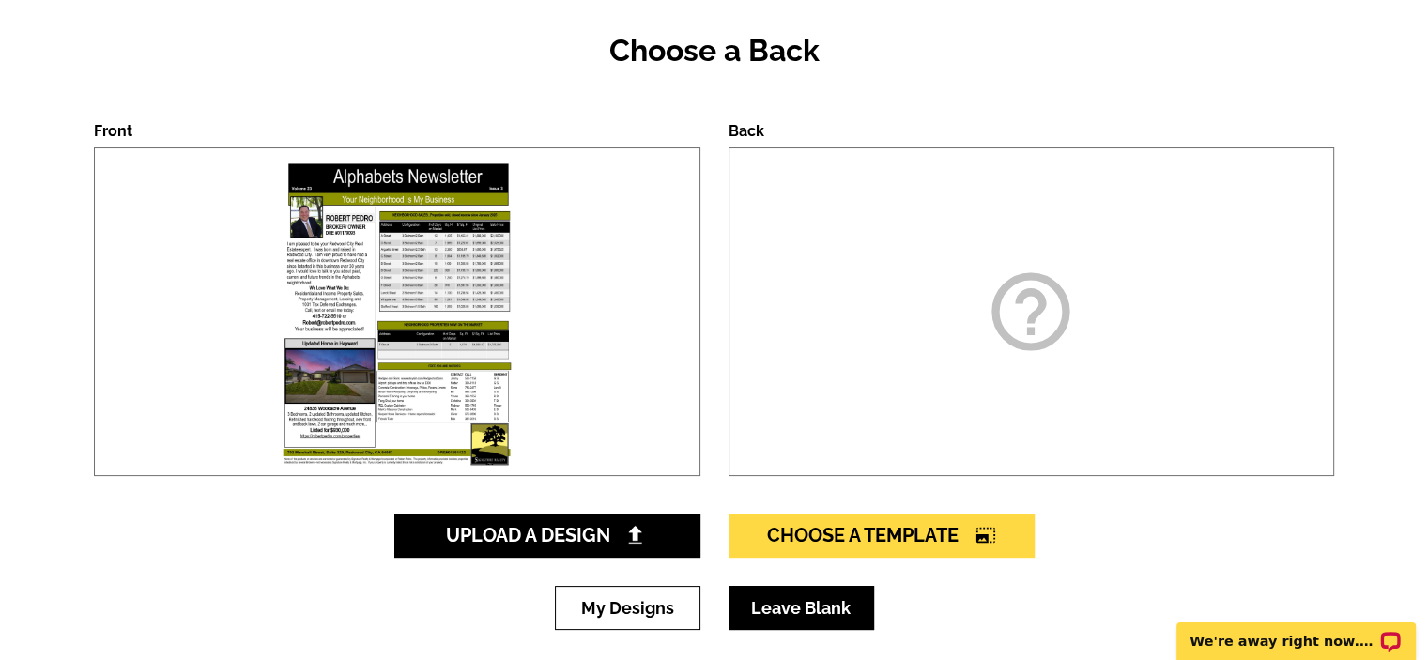
click at [794, 608] on link "Leave Blank" at bounding box center [800, 608] width 145 height 44
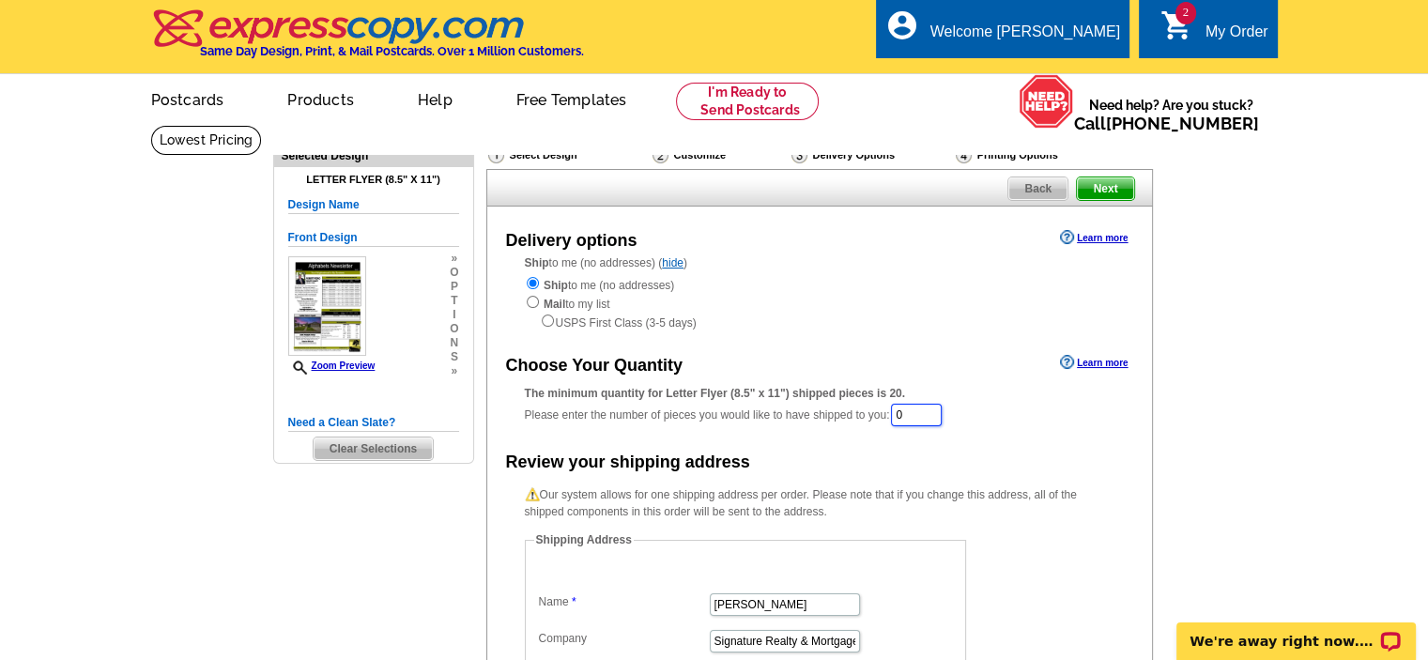
click at [920, 417] on input "0" at bounding box center [916, 415] width 51 height 23
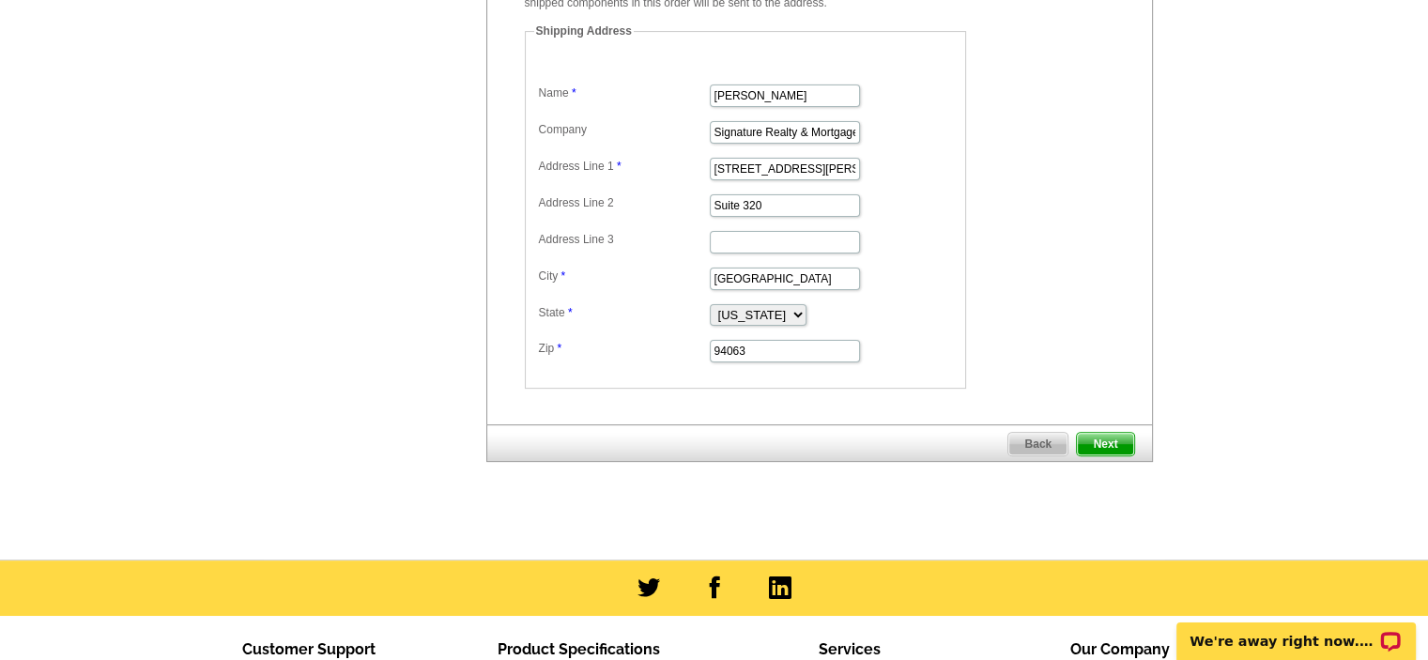
scroll to position [563, 0]
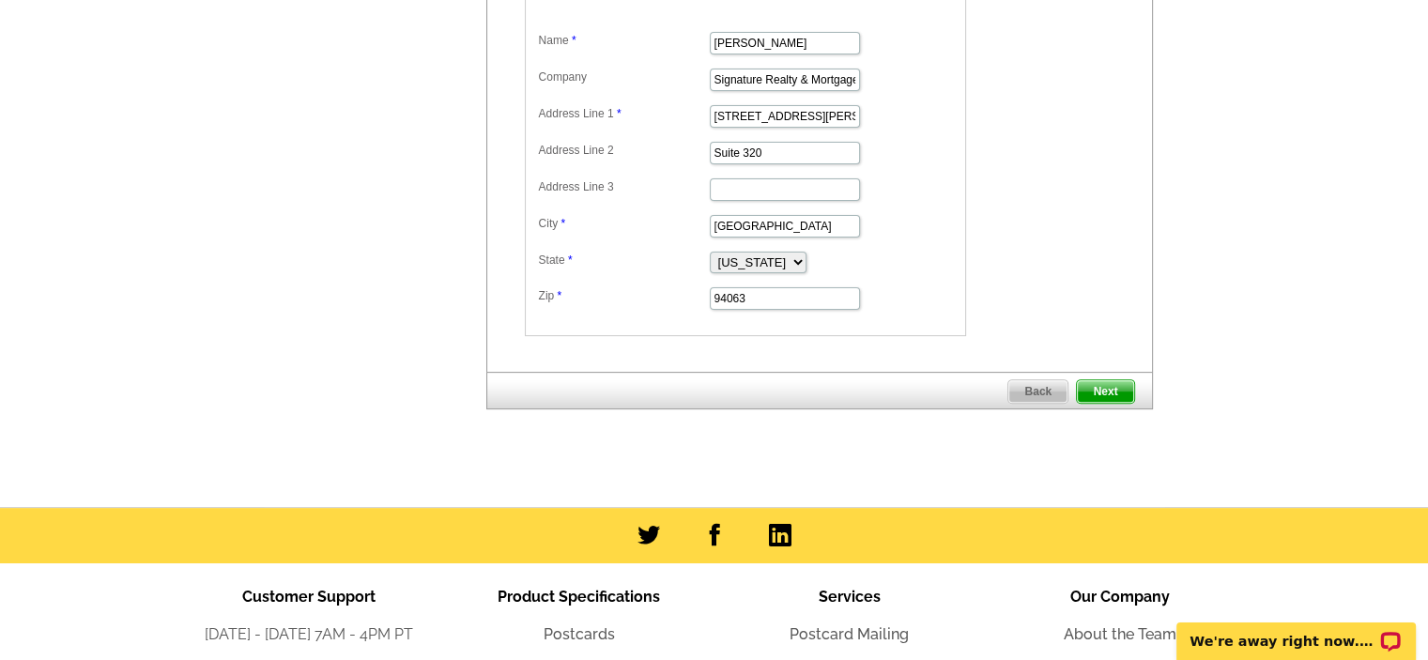
type input "330"
click at [1129, 384] on span "Next" at bounding box center [1105, 391] width 56 height 23
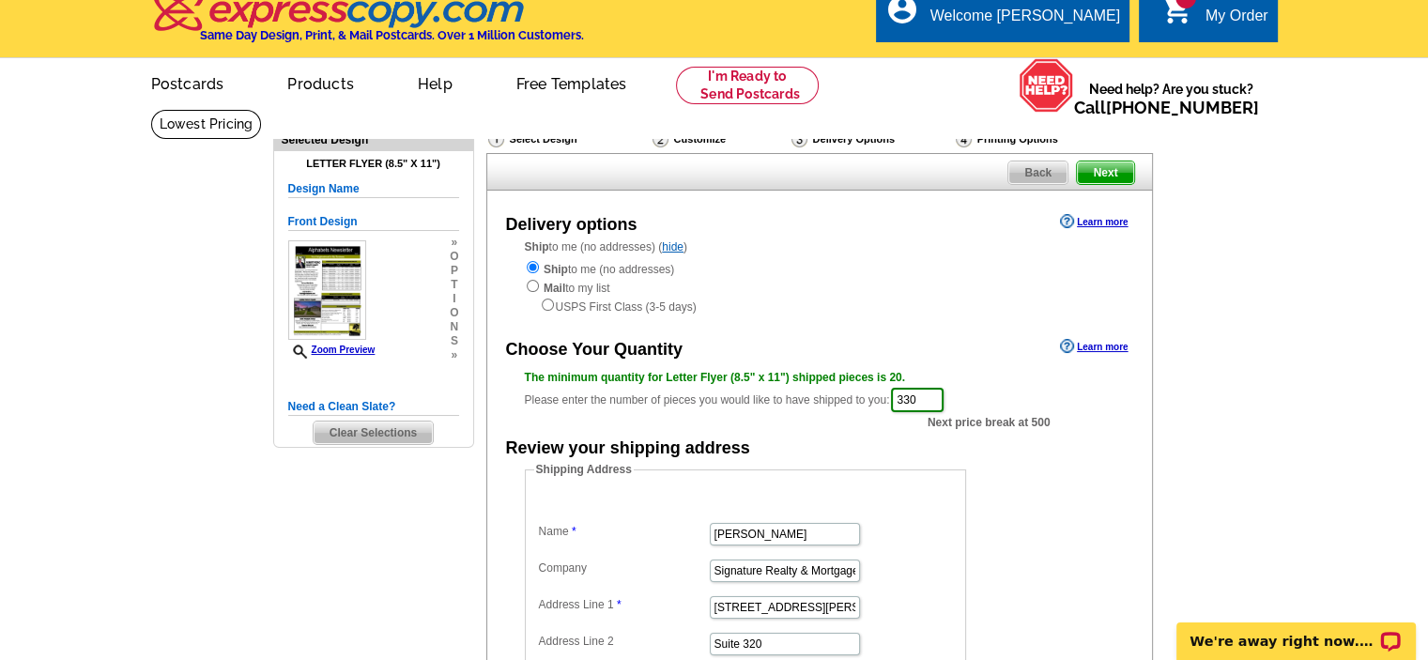
scroll to position [0, 0]
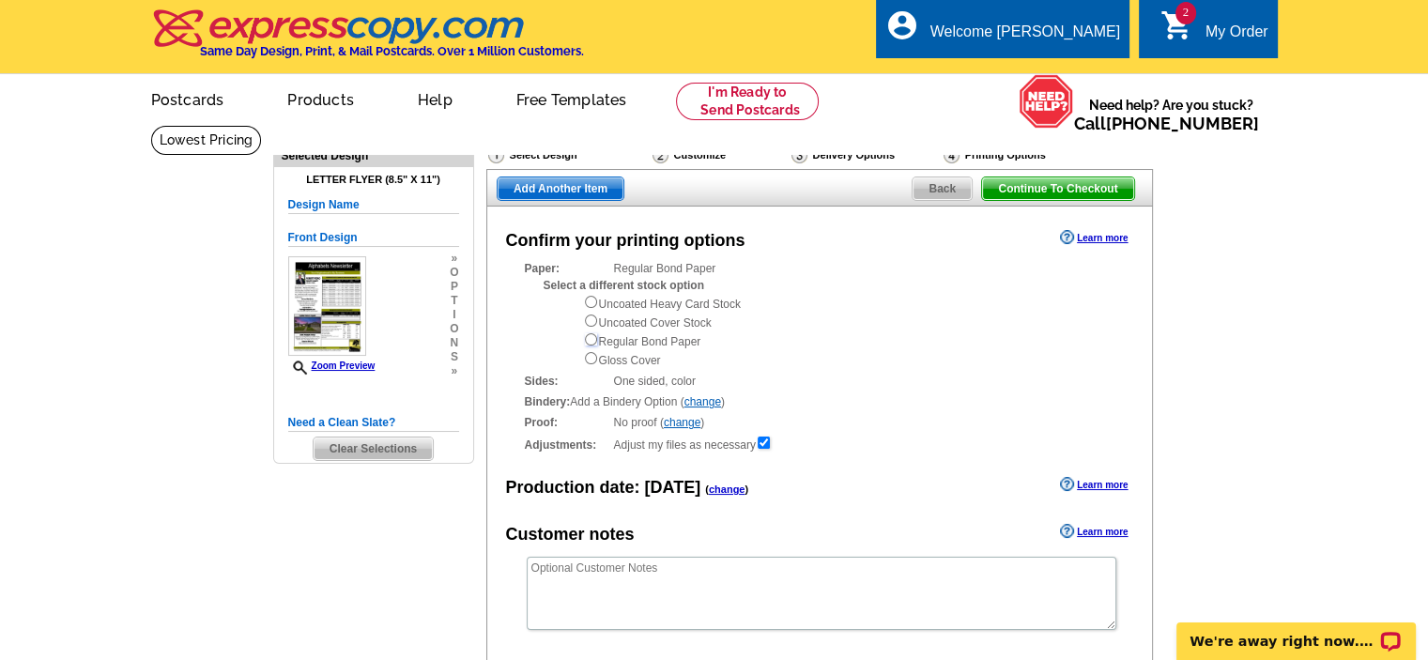
click at [590, 341] on input "radio" at bounding box center [591, 339] width 12 height 12
radio input "true"
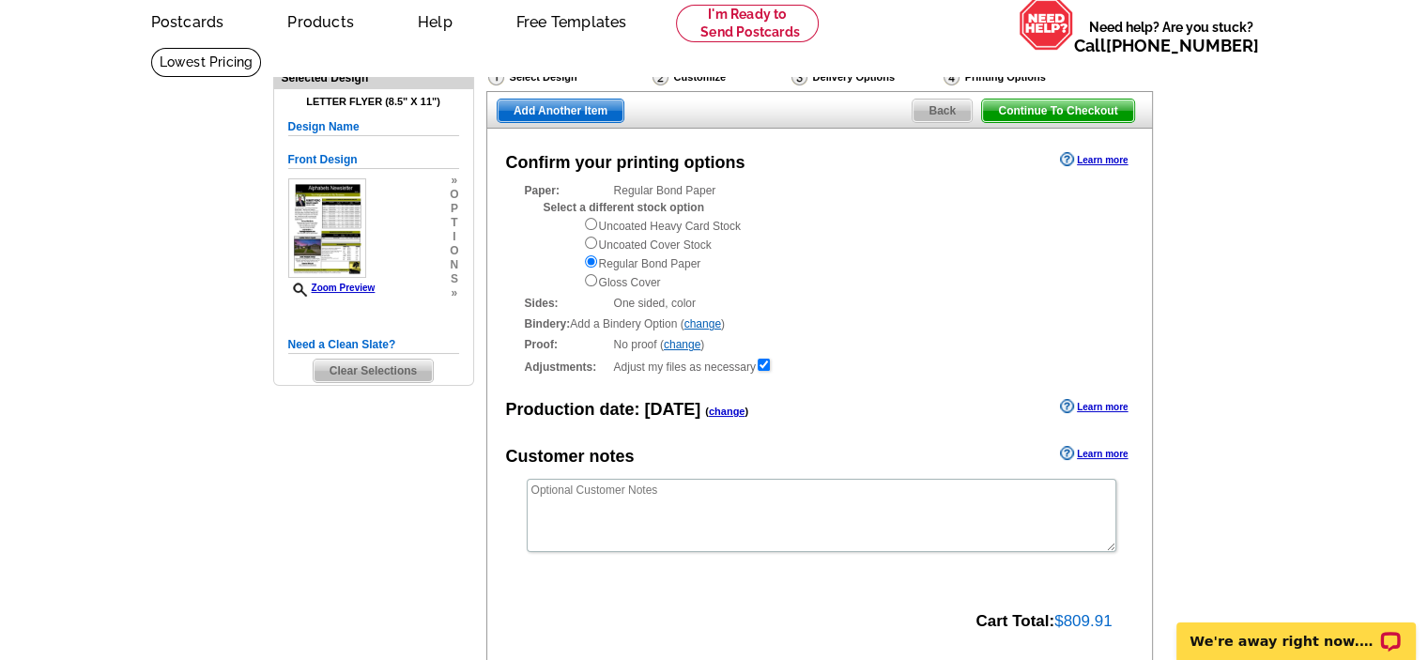
scroll to position [94, 0]
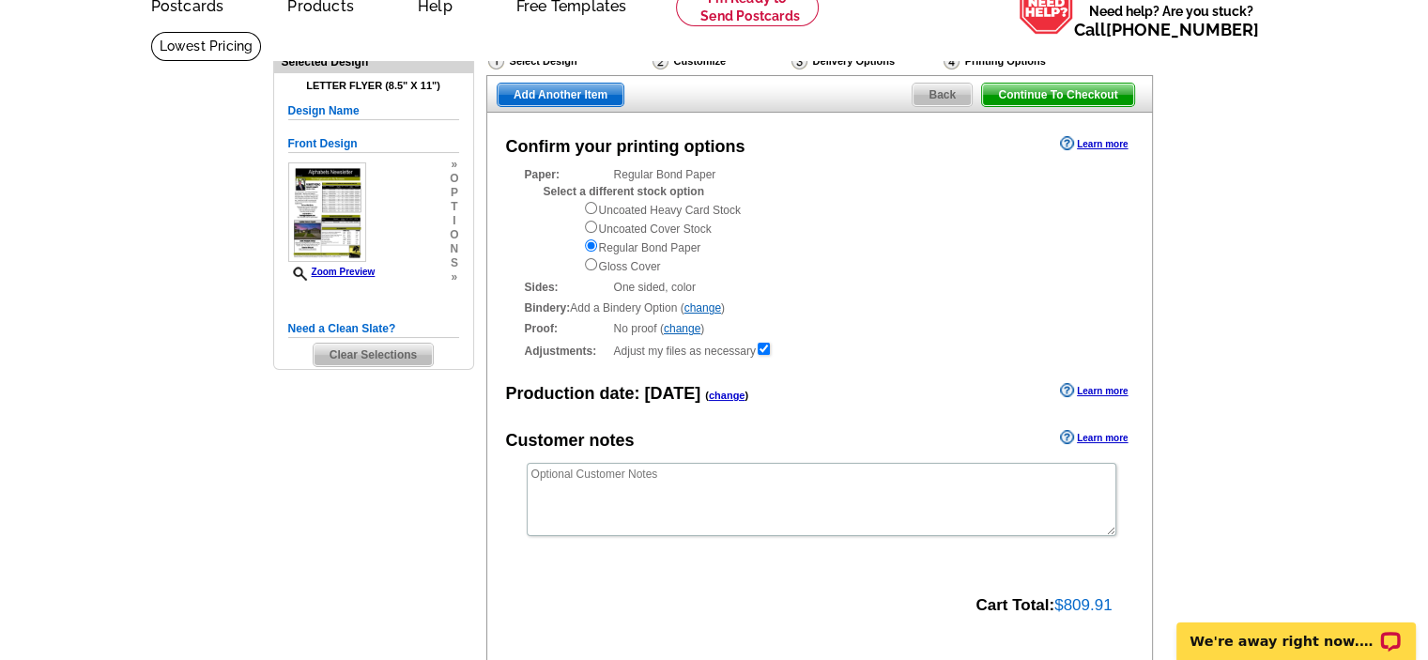
click at [698, 309] on link "change" at bounding box center [702, 307] width 37 height 13
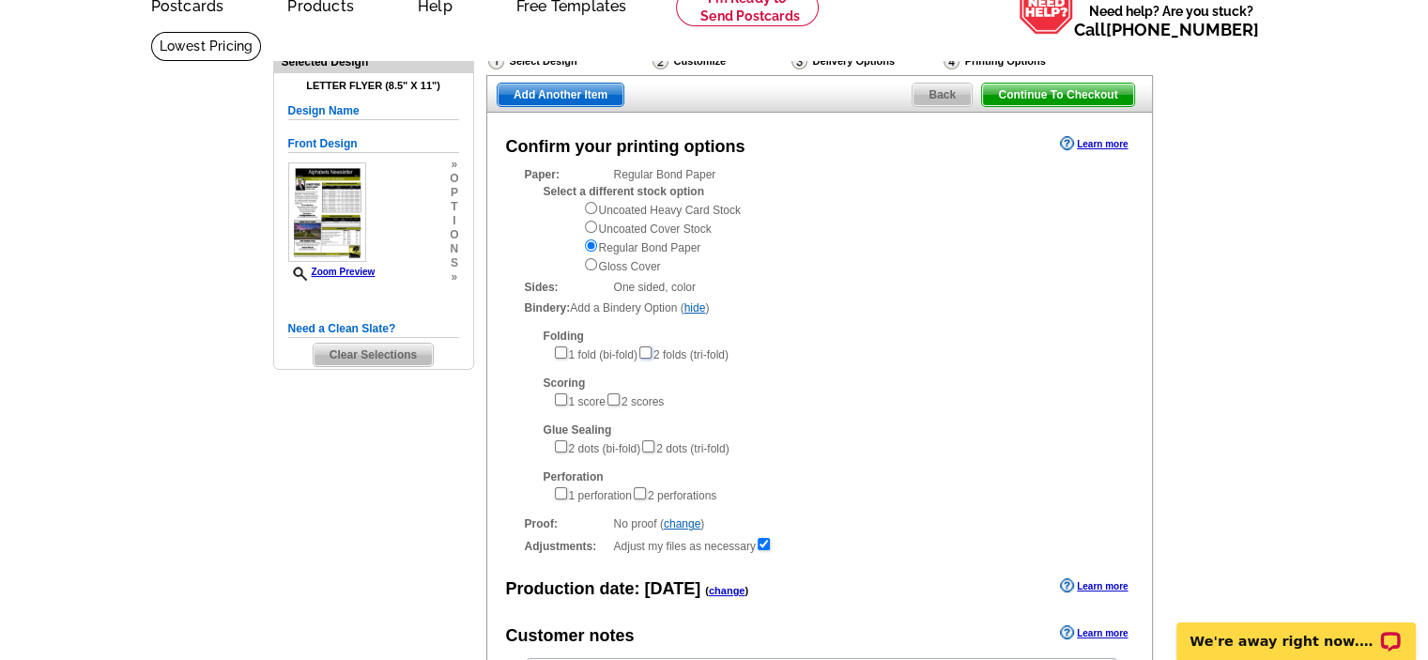
click at [651, 352] on input"] "checkbox" at bounding box center [645, 352] width 12 height 12
checkbox input"] "true"
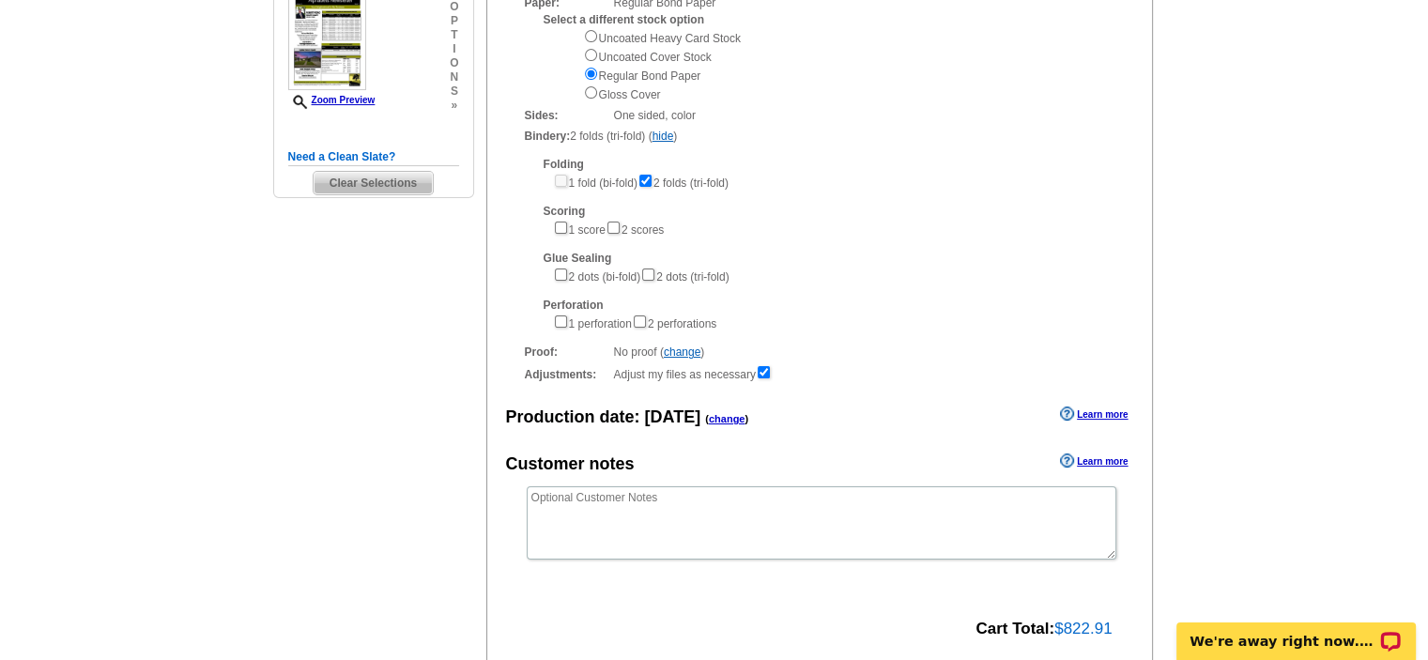
scroll to position [282, 0]
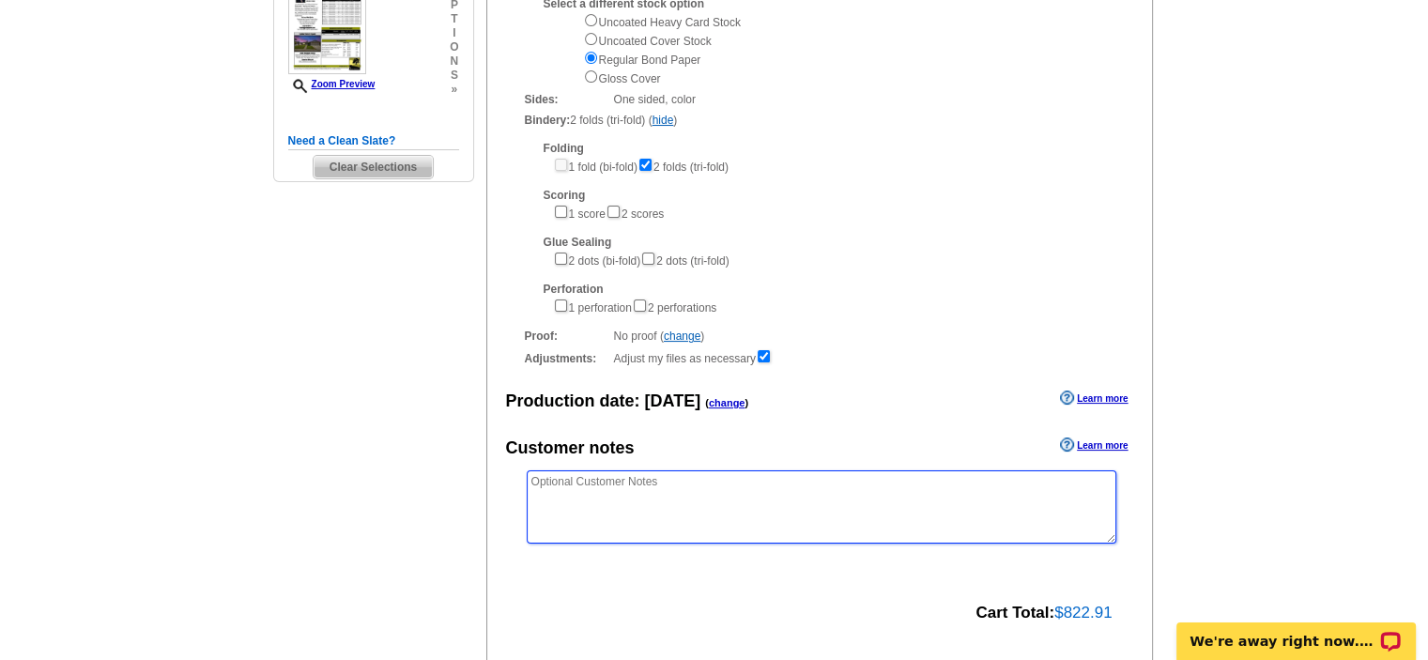
click at [742, 492] on textarea at bounding box center [821, 506] width 589 height 73
click at [563, 483] on textarea "Image side facing out... Thank you..." at bounding box center [821, 506] width 589 height 73
click at [764, 482] on textarea "Image,(front) side facing out... Thank you..." at bounding box center [821, 506] width 589 height 73
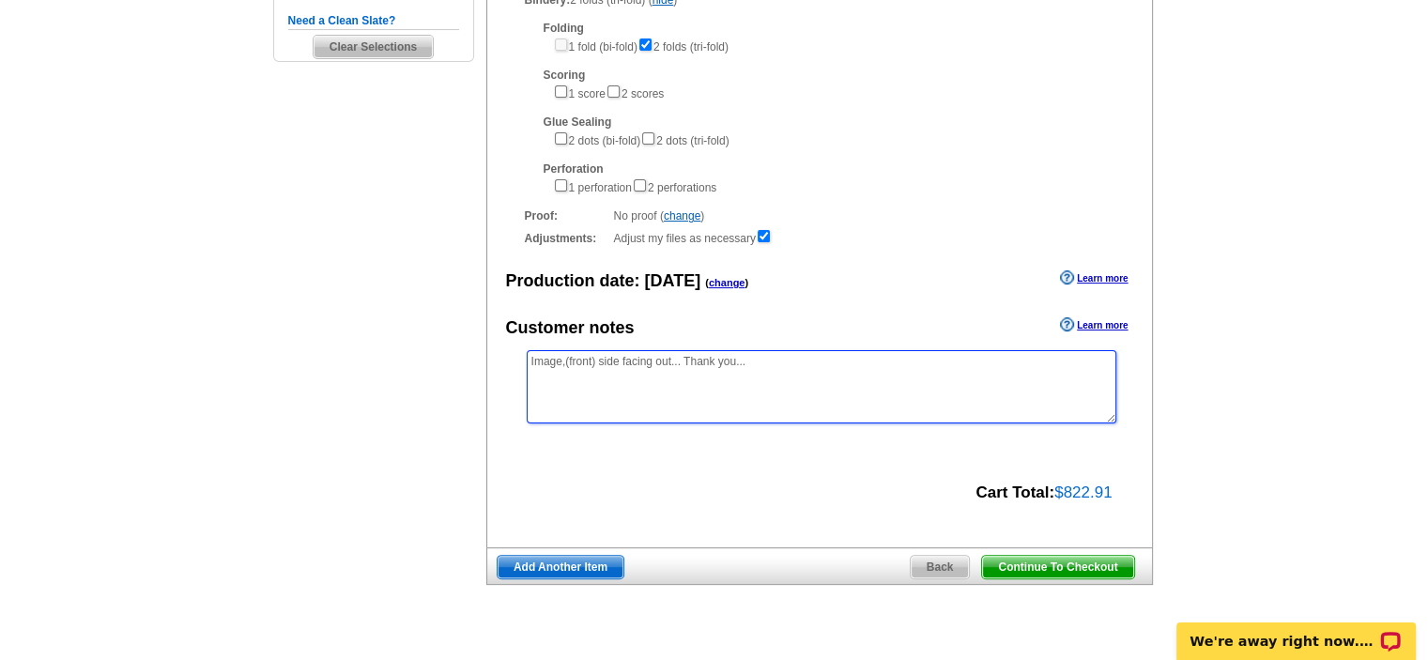
scroll to position [469, 0]
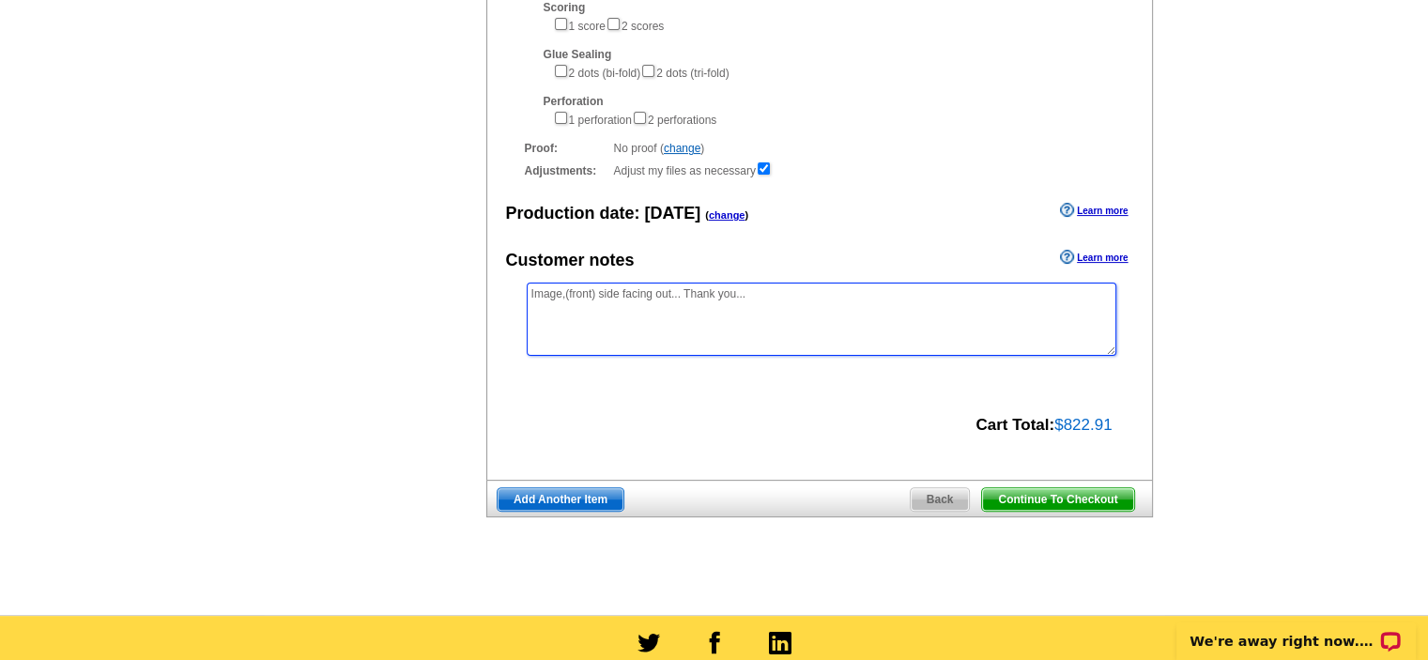
type textarea "Image,(front) side facing out... Thank you..."
click at [1024, 501] on span "Continue To Checkout" at bounding box center [1057, 499] width 151 height 23
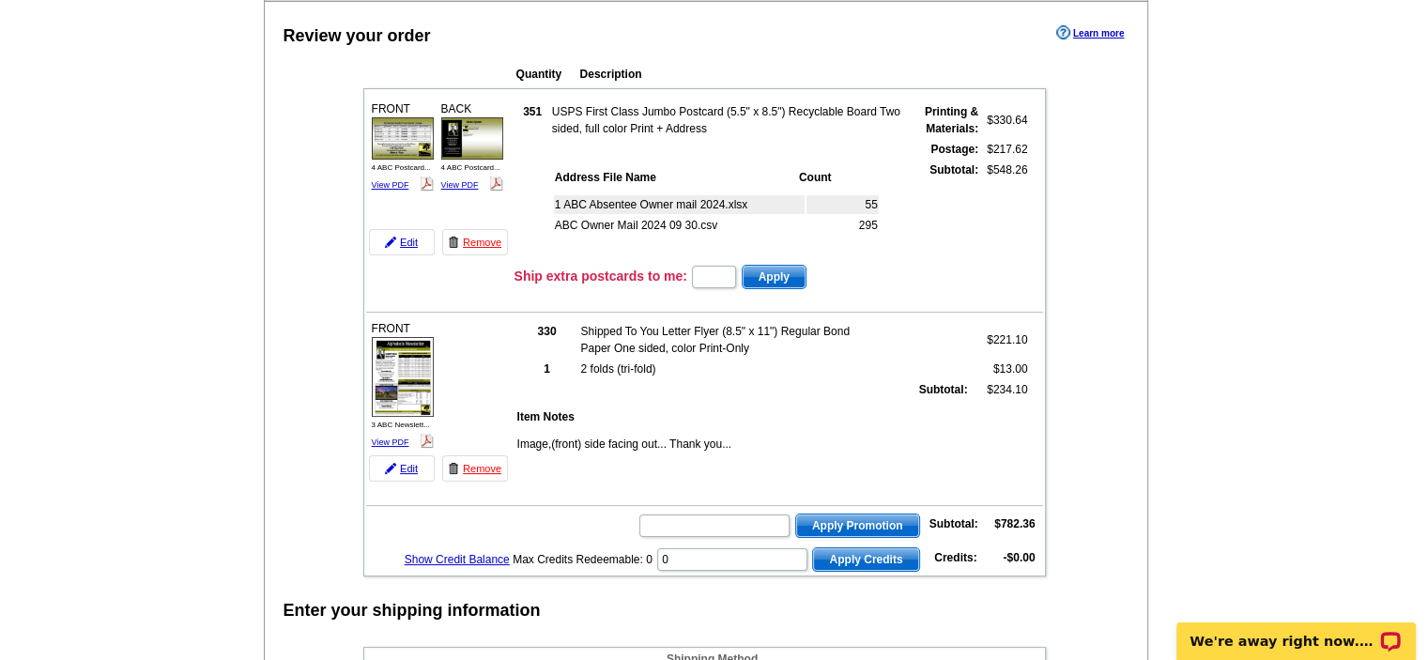
scroll to position [188, 0]
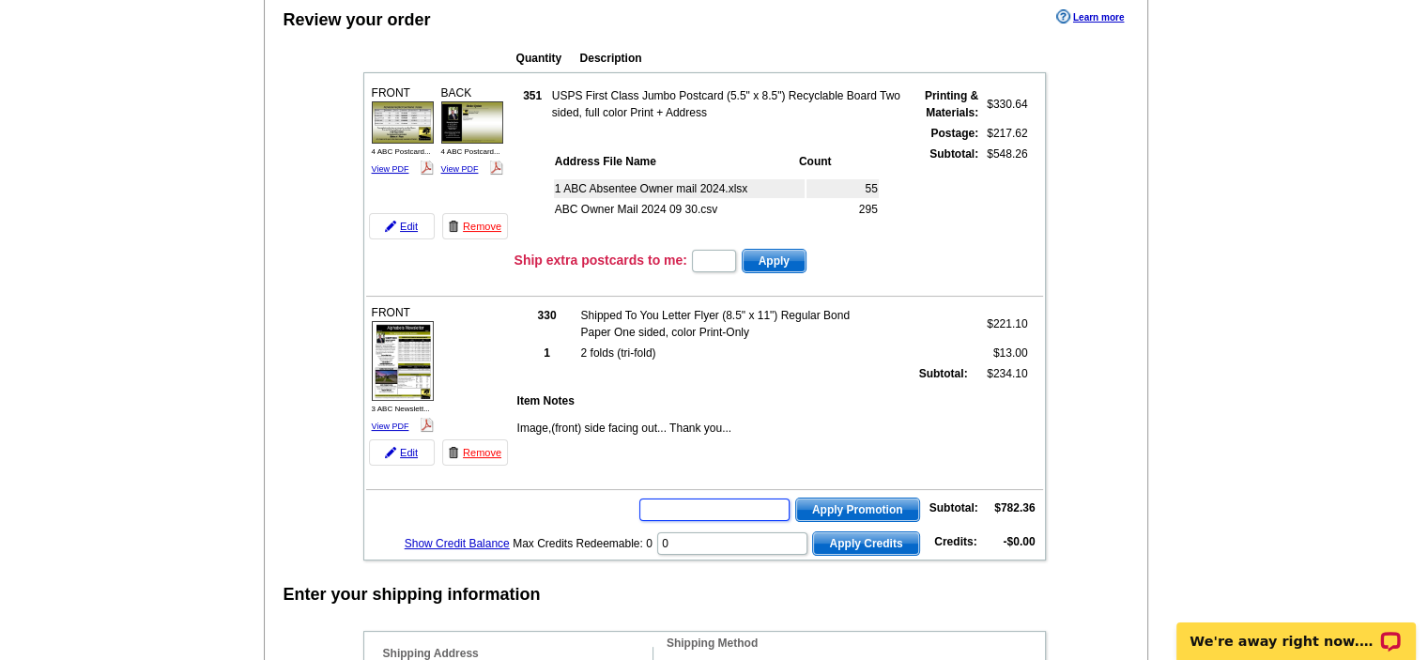
click at [711, 513] on input "text" at bounding box center [714, 509] width 150 height 23
type input "grow1224"
click at [841, 506] on span "Apply Promotion" at bounding box center [857, 509] width 123 height 23
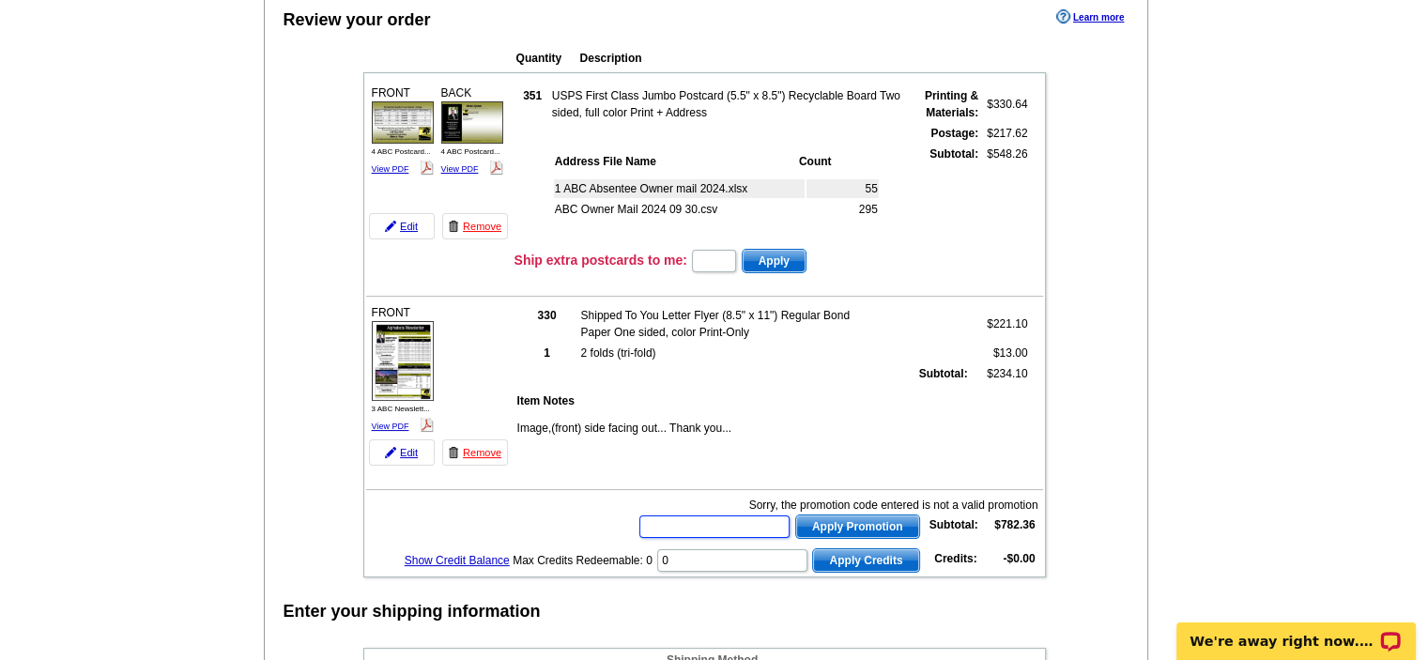
click at [706, 521] on input "text" at bounding box center [714, 526] width 150 height 23
type input "50save"
click at [817, 528] on span "Apply Promotion" at bounding box center [857, 526] width 123 height 23
click at [749, 528] on input "text" at bounding box center [714, 526] width 150 height 23
type input "custom4"
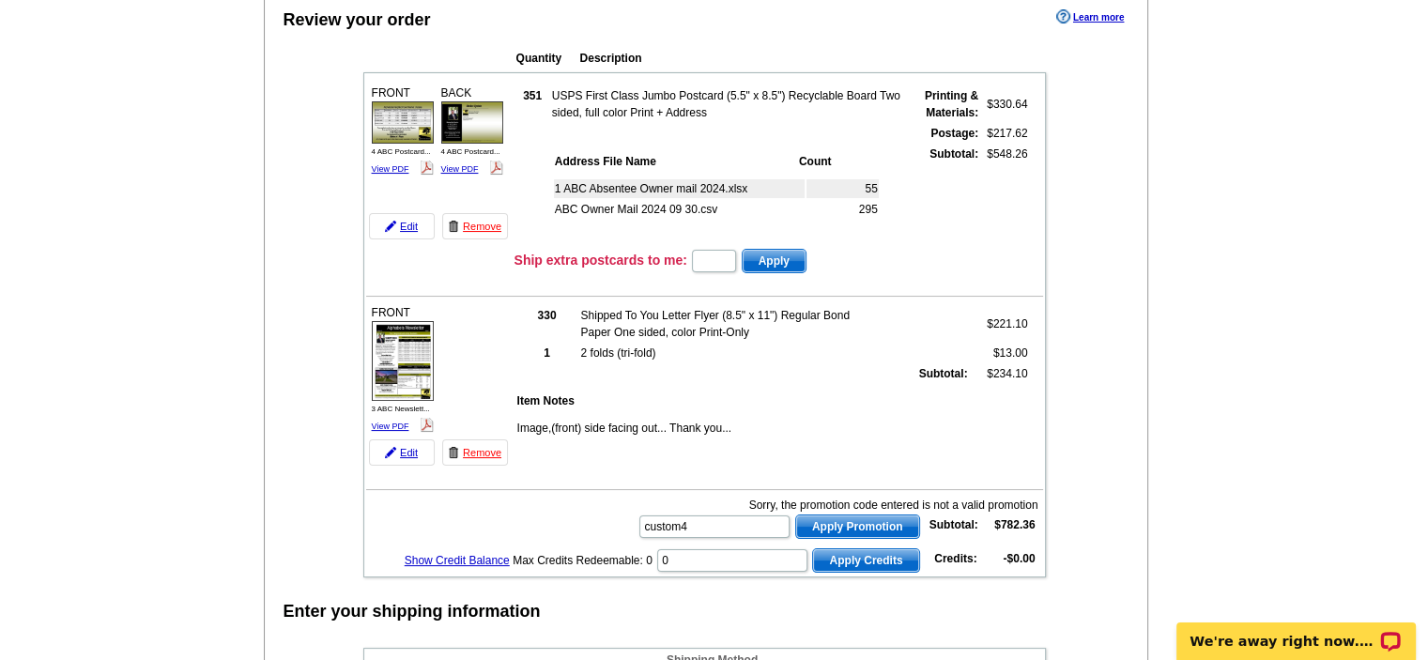
click at [862, 527] on span "Apply Promotion" at bounding box center [857, 526] width 123 height 23
click at [760, 517] on input "text" at bounding box center [714, 526] width 150 height 23
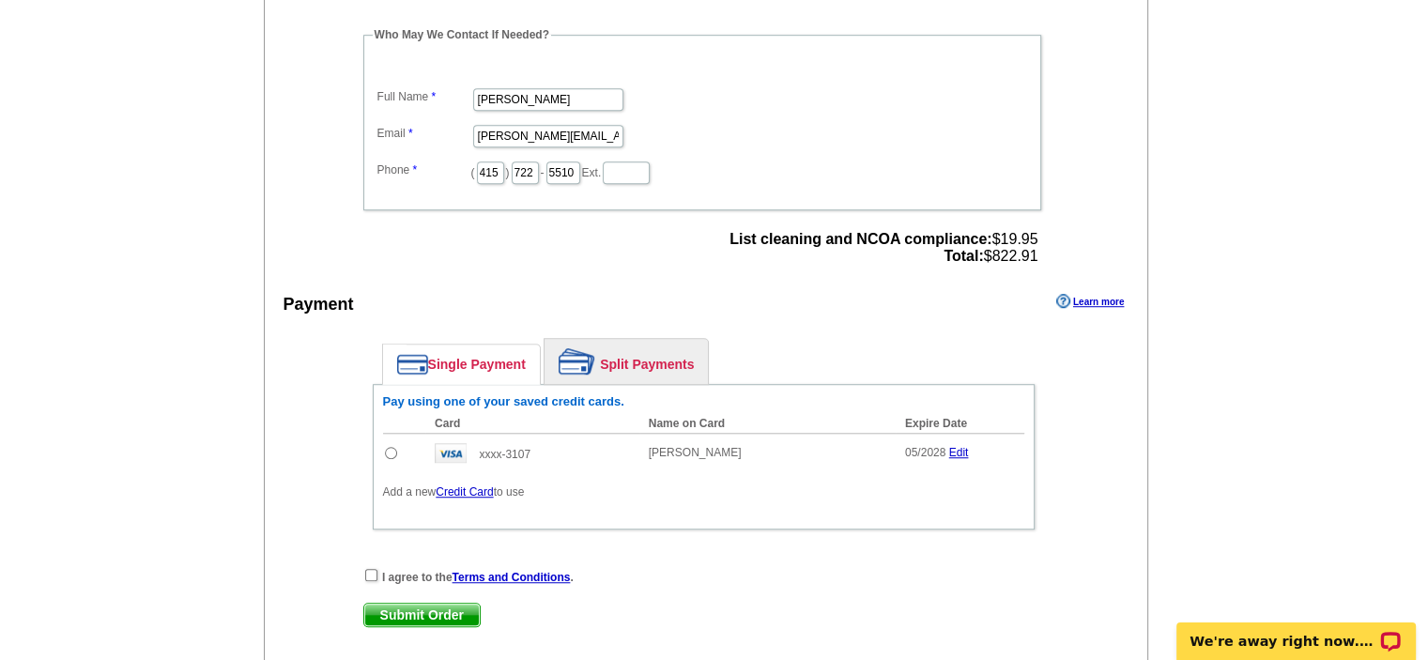
scroll to position [1220, 0]
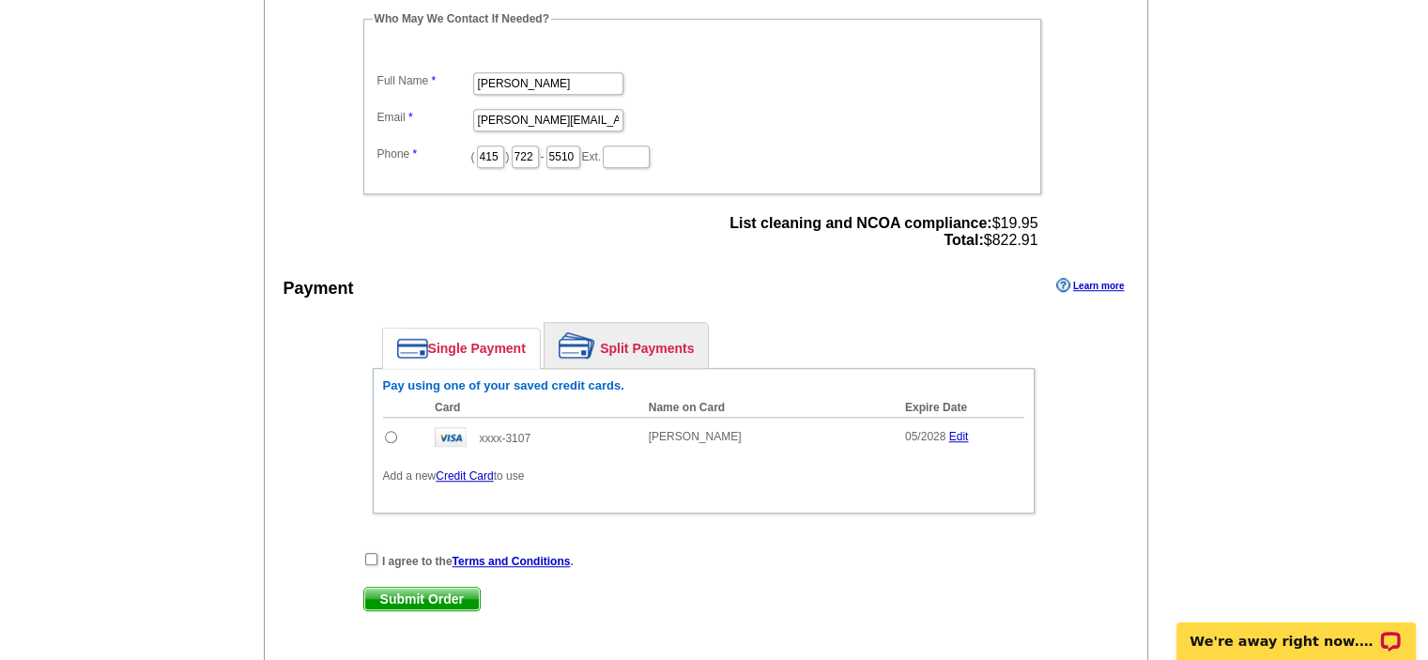
click at [385, 435] on input "radio" at bounding box center [391, 437] width 12 height 12
radio input "true"
click at [367, 556] on input "checkbox" at bounding box center [371, 559] width 12 height 12
checkbox input "true"
click at [378, 591] on span "Submit Order" at bounding box center [421, 599] width 115 height 23
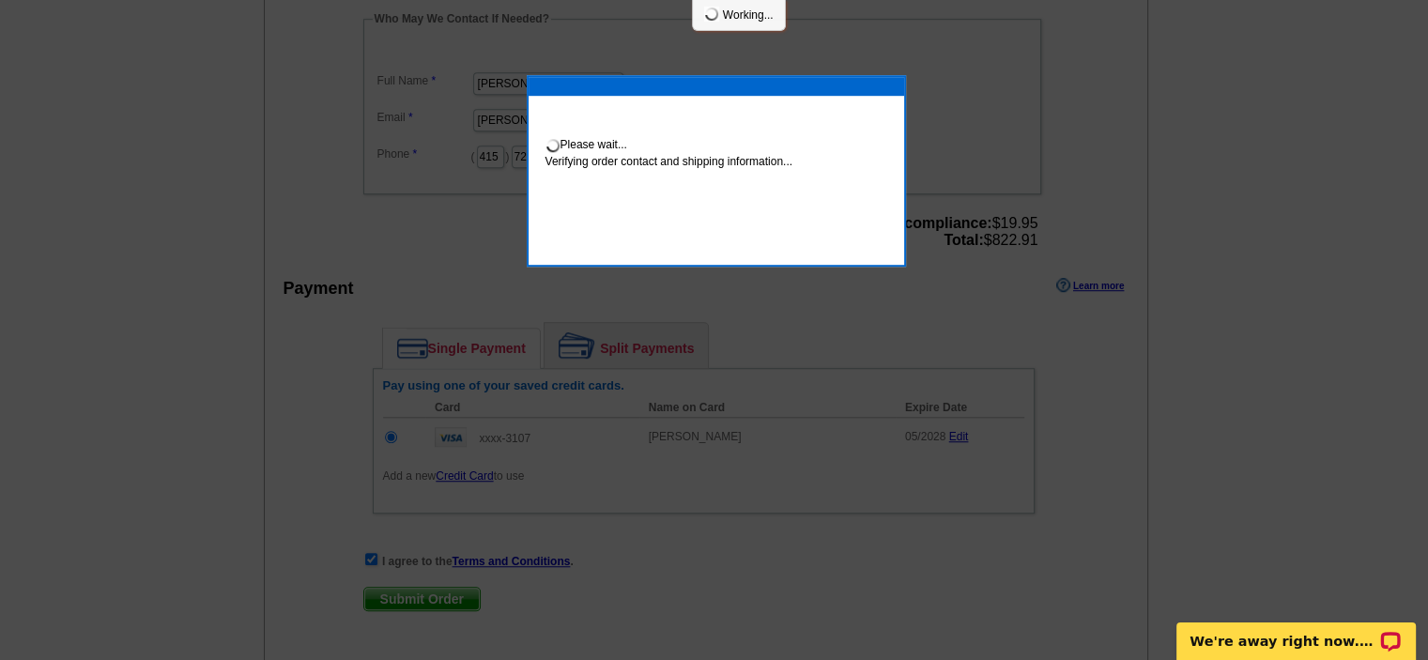
scroll to position [1213, 0]
